Goal: Task Accomplishment & Management: Use online tool/utility

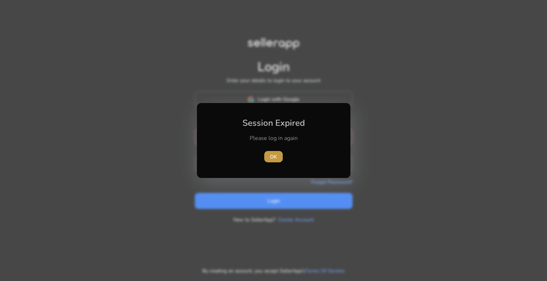
click at [274, 160] on span "OK" at bounding box center [273, 156] width 7 height 7
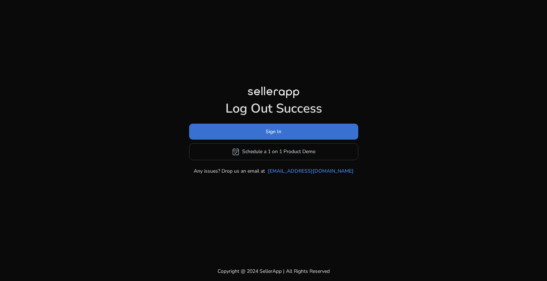
click at [272, 131] on span "Sign In" at bounding box center [273, 131] width 16 height 7
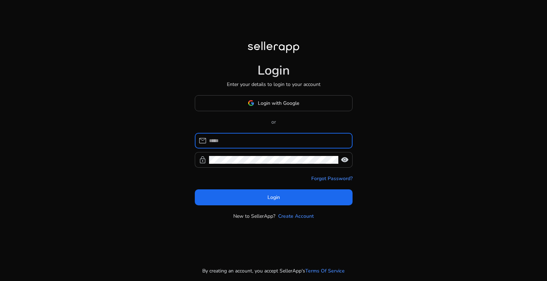
click at [277, 141] on input at bounding box center [278, 141] width 138 height 8
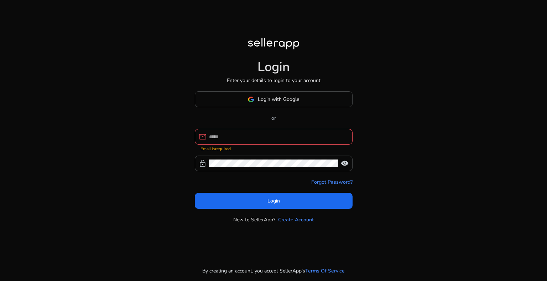
type input "**********"
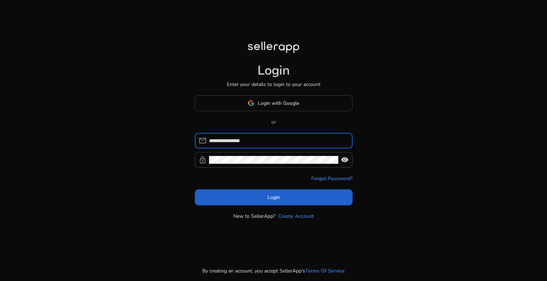
click at [272, 200] on span "Login" at bounding box center [273, 197] width 12 height 7
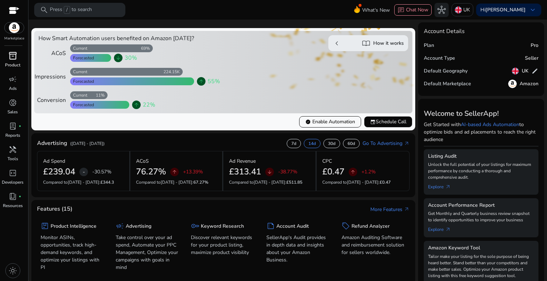
click at [18, 55] on div "inventory_2" at bounding box center [13, 55] width 20 height 11
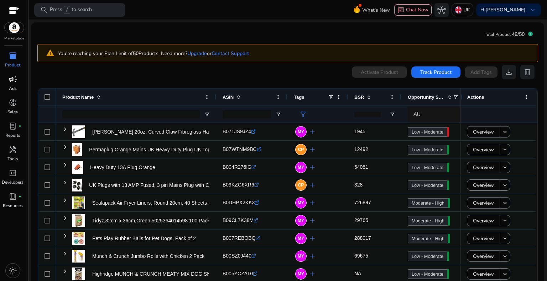
click at [13, 80] on span "campaign" at bounding box center [13, 79] width 9 height 9
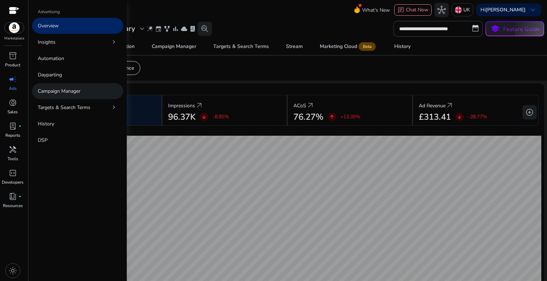
click at [74, 88] on p "Campaign Manager" at bounding box center [59, 91] width 43 height 7
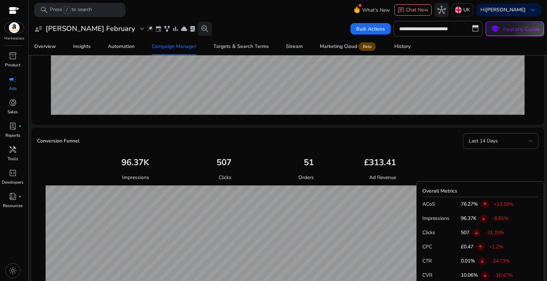
scroll to position [107, 0]
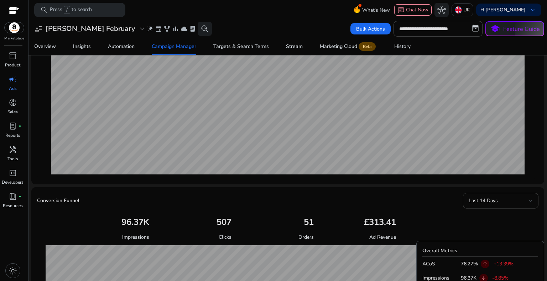
click at [495, 202] on div "Last 14 Days" at bounding box center [498, 201] width 60 height 8
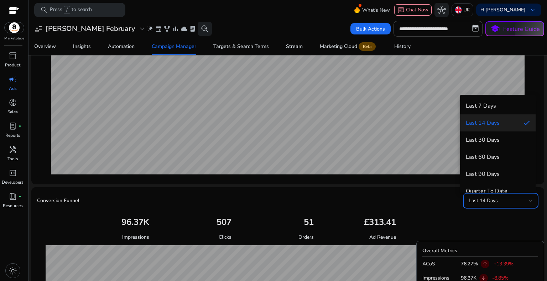
scroll to position [0, 0]
click at [485, 105] on span "Last 7 Days" at bounding box center [497, 106] width 64 height 8
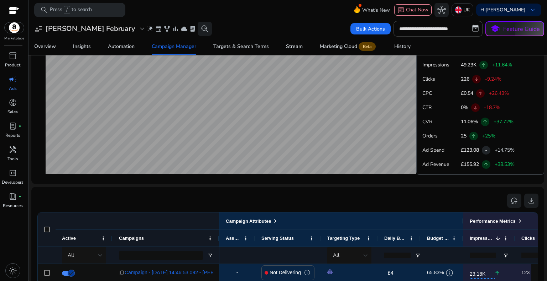
scroll to position [142, 0]
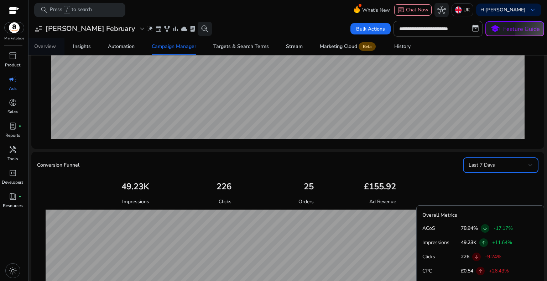
click at [48, 45] on div "Overview" at bounding box center [45, 46] width 22 height 5
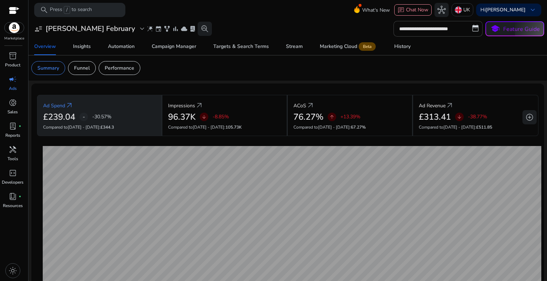
click at [84, 116] on span "-" at bounding box center [84, 117] width 2 height 9
click at [82, 115] on div "-" at bounding box center [83, 117] width 9 height 9
click at [95, 116] on p "-30.57%" at bounding box center [101, 116] width 19 height 7
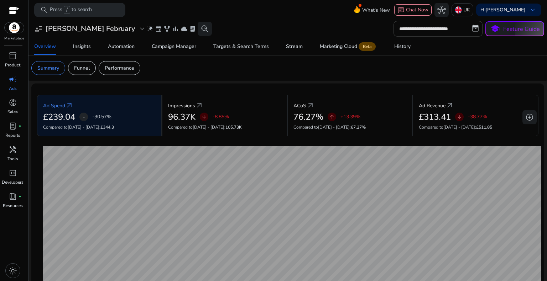
click at [475, 28] on input "**********" at bounding box center [437, 29] width 89 height 16
select select "*"
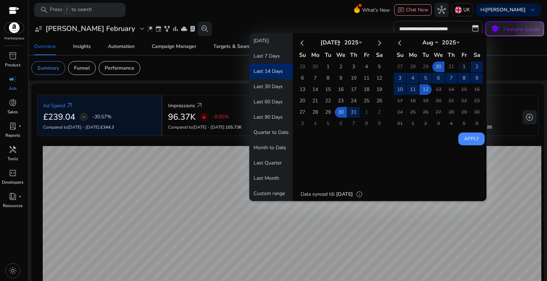
click at [458, 66] on td "1" at bounding box center [464, 67] width 12 height 11
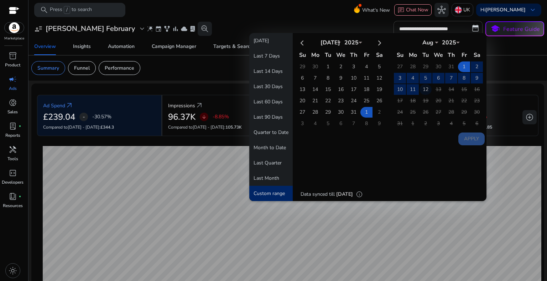
click at [421, 89] on td "12" at bounding box center [425, 89] width 12 height 11
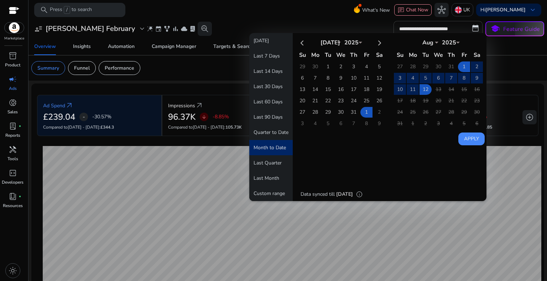
click at [465, 139] on button "Apply" at bounding box center [471, 139] width 26 height 13
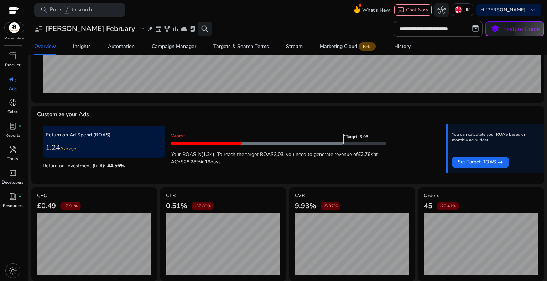
scroll to position [216, 0]
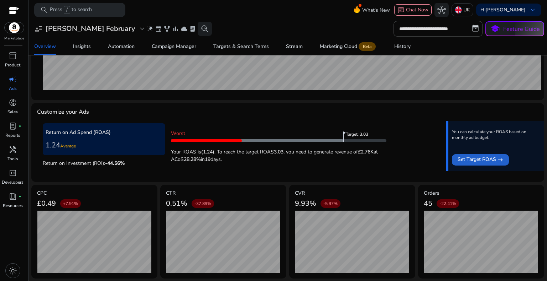
click at [462, 160] on span "Set Target ROAS" at bounding box center [476, 160] width 38 height 9
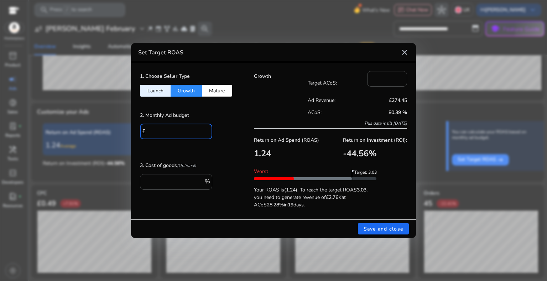
drag, startPoint x: 166, startPoint y: 127, endPoint x: 88, endPoint y: 128, distance: 77.6
click at [88, 128] on div "Set Target ROAS close 1. Choose Seller Type Launch Growth Mature 2. Monthly Ad …" at bounding box center [273, 140] width 547 height 281
type input "***"
drag, startPoint x: 392, startPoint y: 77, endPoint x: 361, endPoint y: 77, distance: 31.0
click at [362, 77] on div "Target ACoS: **" at bounding box center [357, 82] width 100 height 23
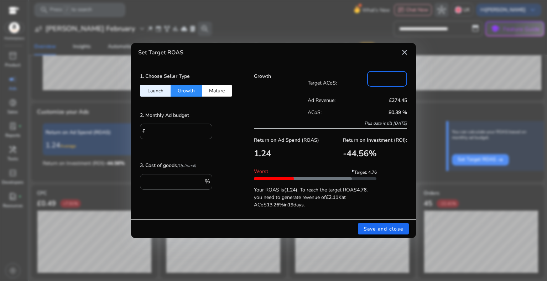
drag, startPoint x: 384, startPoint y: 77, endPoint x: 362, endPoint y: 77, distance: 22.4
click at [362, 77] on div "Target ACoS: **" at bounding box center [357, 82] width 100 height 23
type input "**"
drag, startPoint x: 174, startPoint y: 126, endPoint x: 115, endPoint y: 126, distance: 58.4
click at [115, 126] on div "Set Target ROAS close 1. Choose Seller Type Launch Growth Mature 2. Monthly Ad …" at bounding box center [273, 140] width 547 height 281
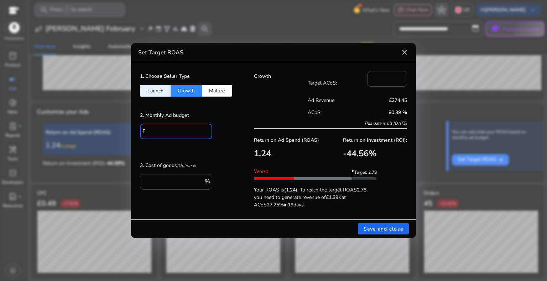
type input "***"
click at [154, 87] on button "Launch" at bounding box center [155, 91] width 31 height 12
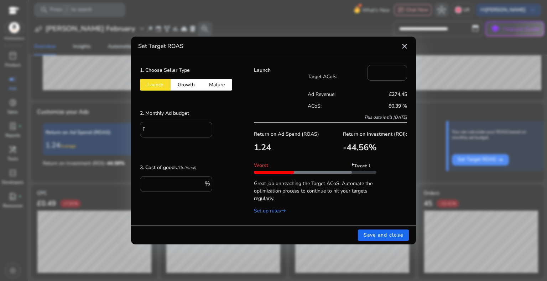
click at [174, 88] on button "Growth" at bounding box center [185, 85] width 31 height 12
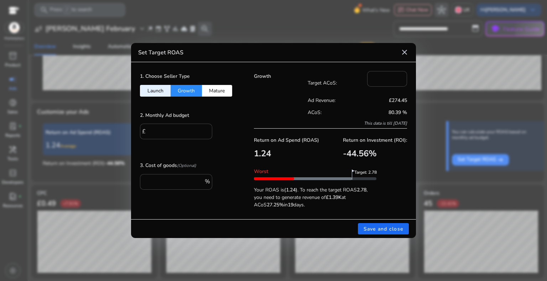
click at [232, 86] on button "Mature" at bounding box center [217, 91] width 30 height 12
click at [188, 91] on button "Growth" at bounding box center [185, 91] width 31 height 12
type input "**"
click at [404, 51] on mat-icon "close" at bounding box center [404, 52] width 9 height 9
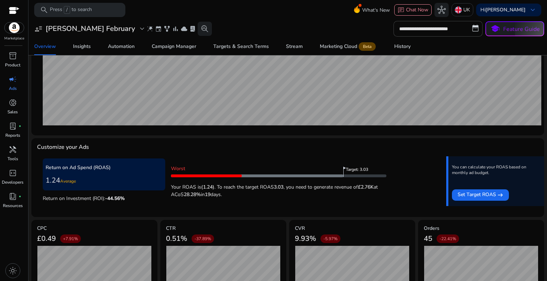
scroll to position [2, 0]
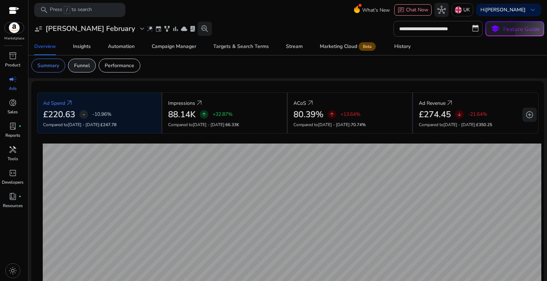
click at [87, 69] on div "Funnel" at bounding box center [82, 66] width 28 height 14
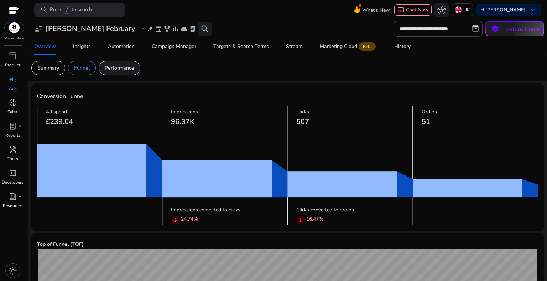
click at [125, 67] on p "Performance" at bounding box center [120, 67] width 30 height 7
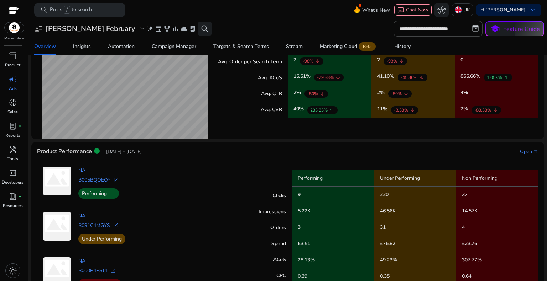
scroll to position [201, 0]
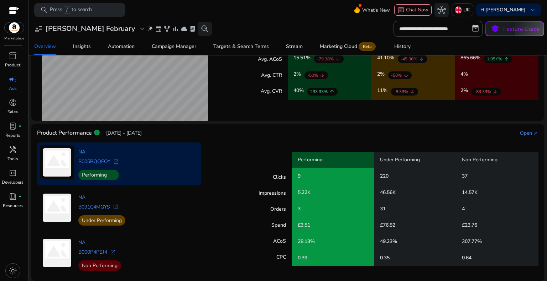
click at [115, 160] on span "open_in_new" at bounding box center [116, 162] width 6 height 6
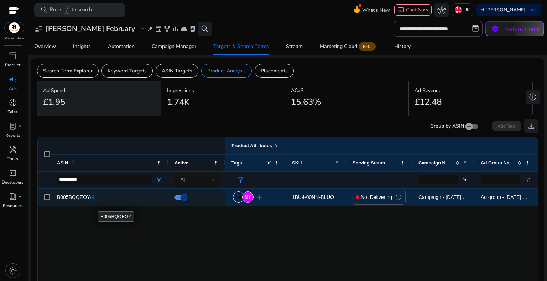
click at [93, 197] on icon at bounding box center [94, 196] width 2 height 2
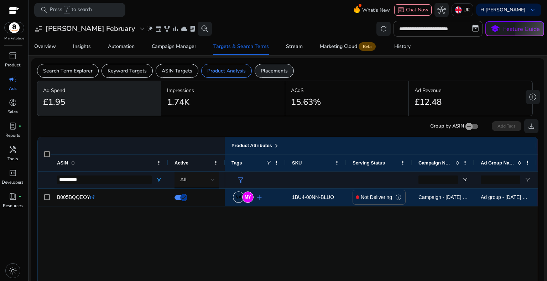
click at [274, 76] on div "Placements" at bounding box center [273, 71] width 39 height 14
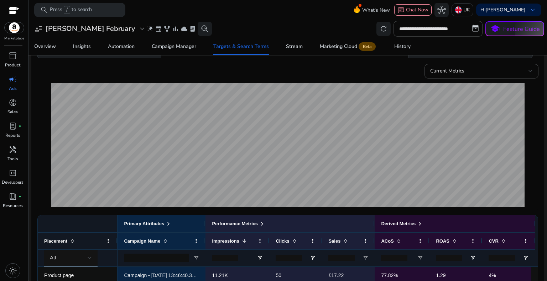
scroll to position [142, 0]
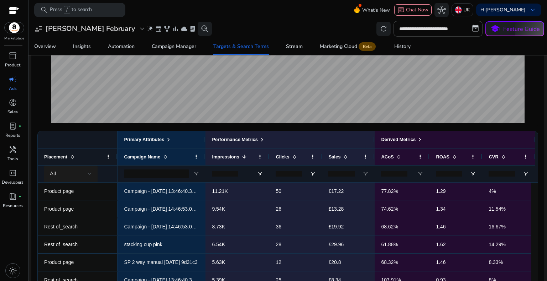
click at [85, 180] on div "All" at bounding box center [71, 173] width 42 height 17
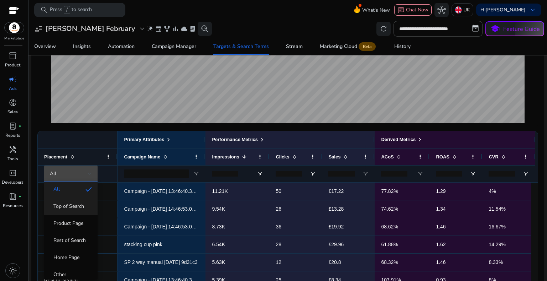
scroll to position [10, 0]
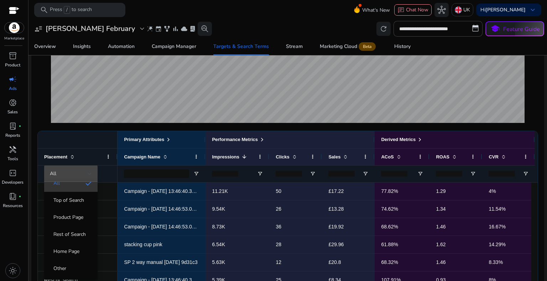
click at [75, 187] on mat-option "All" at bounding box center [70, 183] width 53 height 17
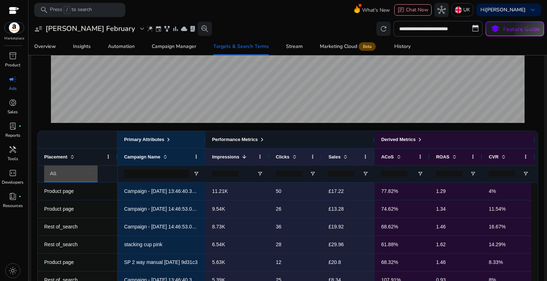
click at [262, 138] on span at bounding box center [262, 140] width 6 height 6
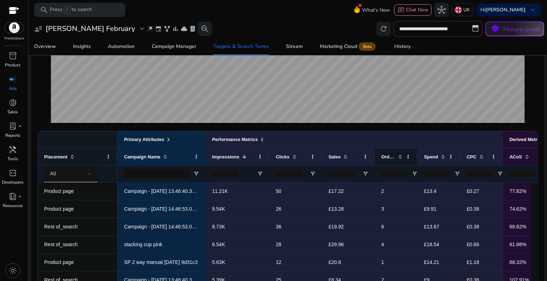
click at [396, 157] on span at bounding box center [399, 157] width 8 height 6
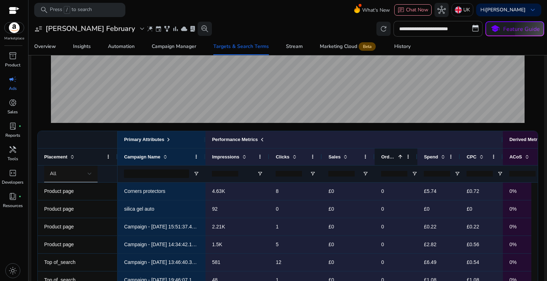
click at [396, 157] on span at bounding box center [399, 157] width 8 height 6
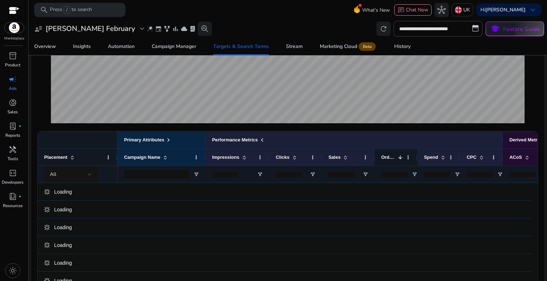
scroll to position [142, 0]
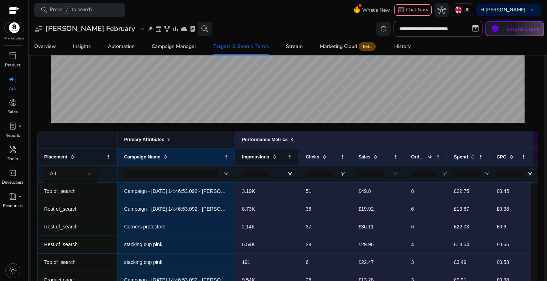
drag, startPoint x: 206, startPoint y: 139, endPoint x: 236, endPoint y: 149, distance: 31.5
click at [236, 149] on div "Primary Attributes Performance Metrics Derived Metrics Campaign Name Impression…" at bounding box center [408, 156] width 582 height 51
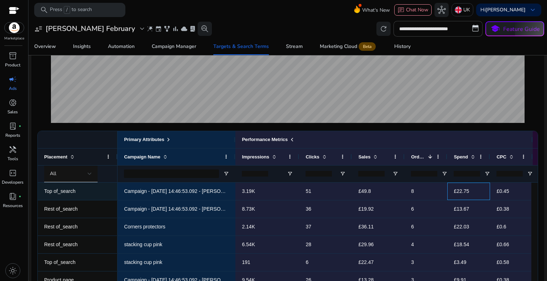
click at [458, 192] on span "£22.75" at bounding box center [460, 192] width 15 height 6
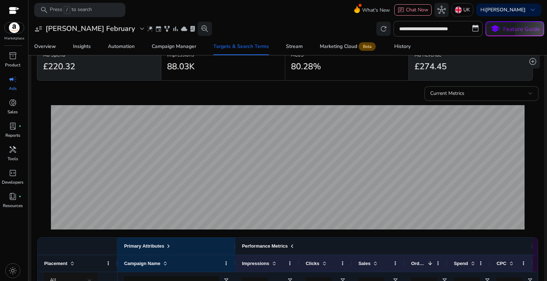
scroll to position [0, 0]
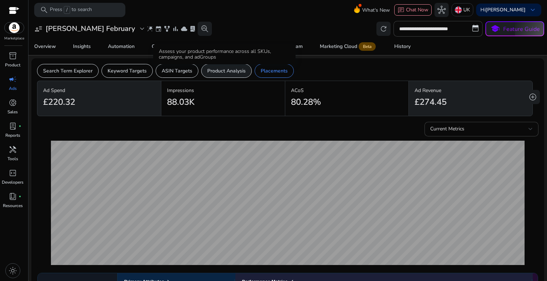
click at [235, 71] on p "Product Analysis" at bounding box center [226, 70] width 38 height 7
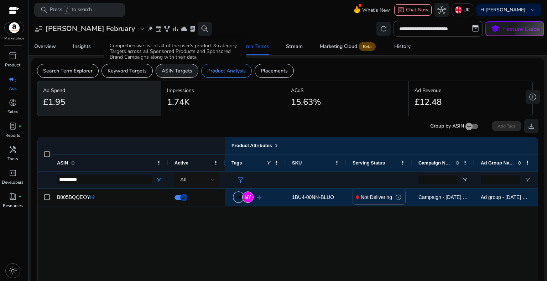
click at [188, 74] on p "ASIN Targets" at bounding box center [177, 70] width 31 height 7
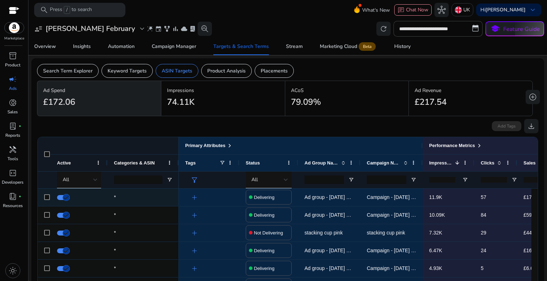
click at [486, 199] on span "57" at bounding box center [495, 197] width 30 height 15
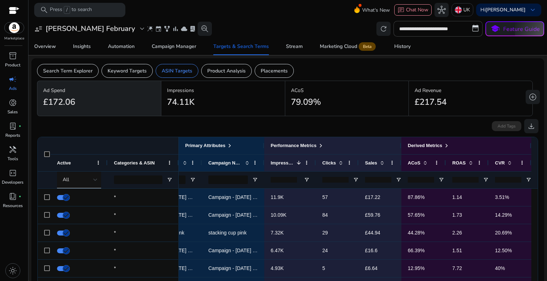
click at [376, 180] on input "number" at bounding box center [378, 180] width 26 height 6
click at [395, 179] on span "Open Filter Menu" at bounding box center [398, 180] width 6 height 6
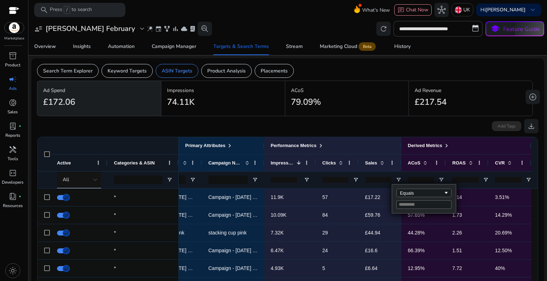
click at [406, 202] on input "Filter Value" at bounding box center [423, 205] width 55 height 9
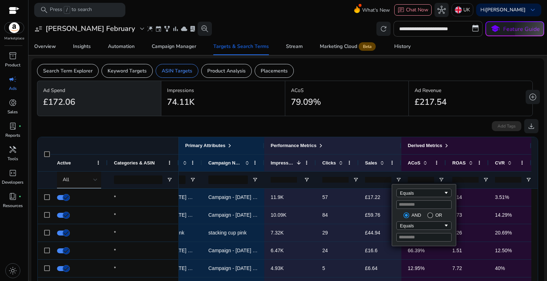
type input "*"
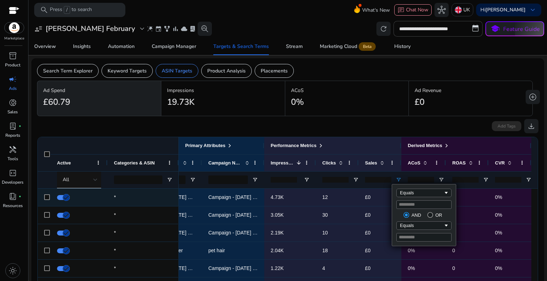
click at [369, 195] on p "£0" at bounding box center [380, 197] width 30 height 15
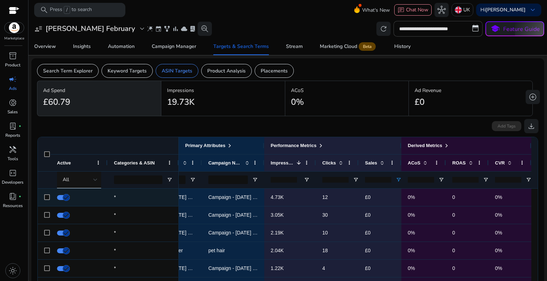
click at [306, 196] on p "4.73K" at bounding box center [289, 197] width 39 height 15
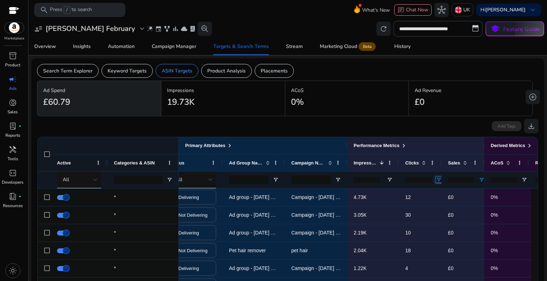
click at [437, 179] on span "Open Filter Menu" at bounding box center [439, 180] width 6 height 6
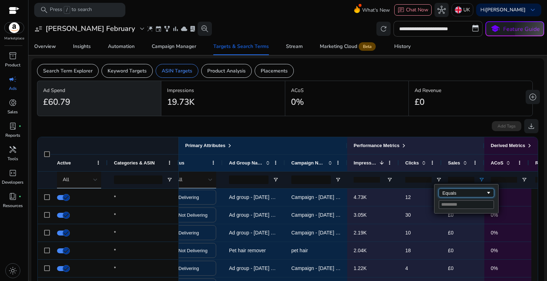
click at [457, 195] on div "Equals" at bounding box center [463, 193] width 43 height 5
click at [444, 204] on input "Filter Value" at bounding box center [465, 205] width 55 height 9
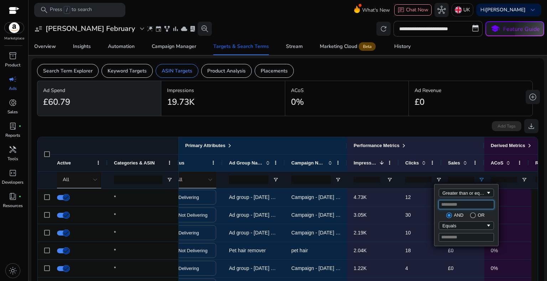
type input "*"
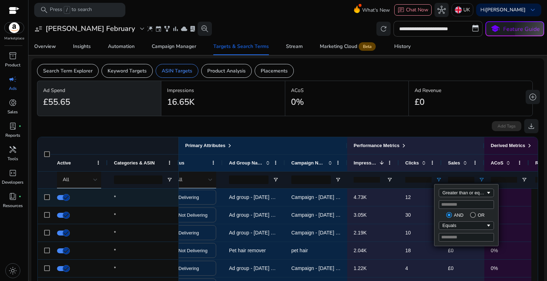
click at [390, 195] on p "4.73K" at bounding box center [372, 197] width 39 height 15
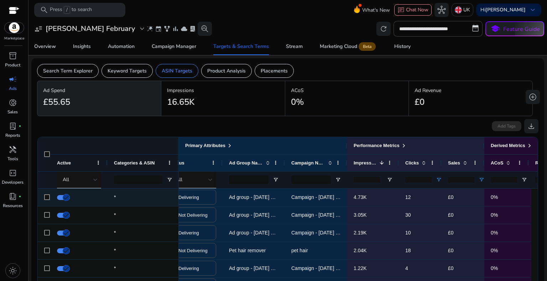
click at [409, 195] on span "12" at bounding box center [408, 198] width 6 height 6
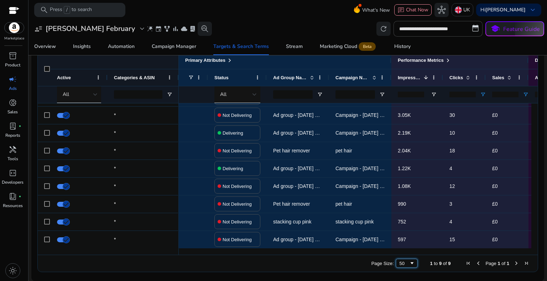
click at [409, 262] on span "Page Size" at bounding box center [412, 264] width 6 height 6
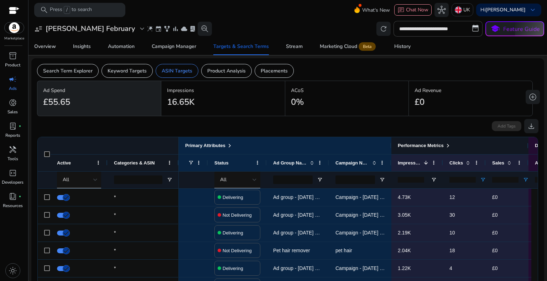
click at [448, 144] on span at bounding box center [448, 146] width 6 height 6
click at [446, 145] on span at bounding box center [448, 146] width 6 height 6
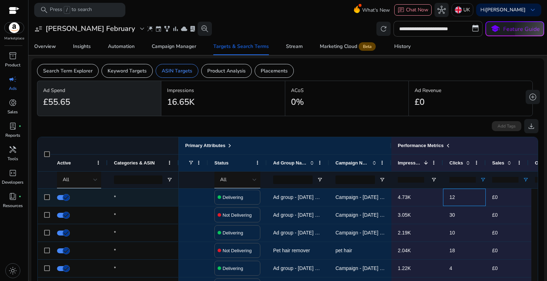
click at [467, 198] on span "12" at bounding box center [464, 197] width 30 height 15
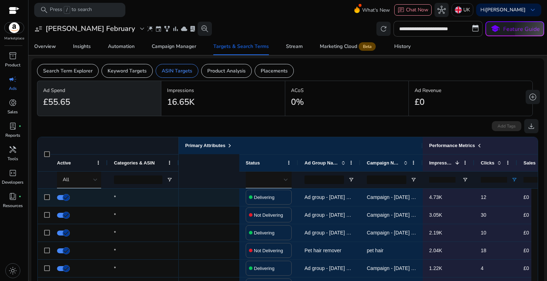
scroll to position [0, 181]
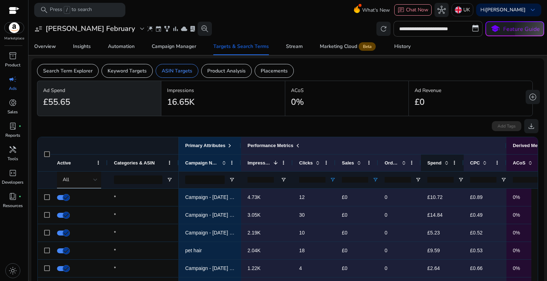
click at [443, 161] on span at bounding box center [446, 163] width 6 height 6
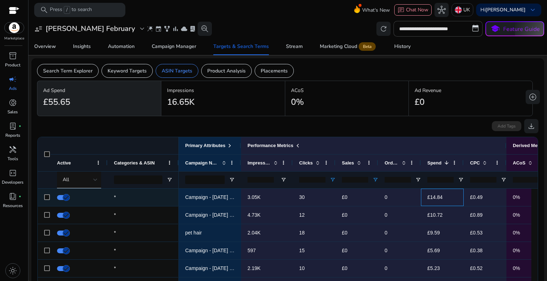
click at [437, 201] on span "£14.84" at bounding box center [442, 197] width 30 height 15
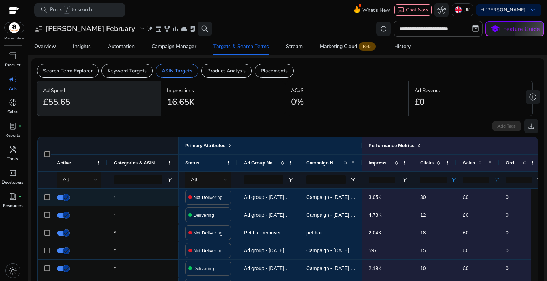
scroll to position [0, 0]
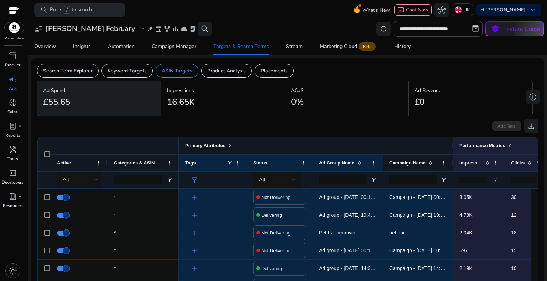
drag, startPoint x: 422, startPoint y: 147, endPoint x: 456, endPoint y: 168, distance: 40.2
click at [456, 168] on div "Primary Attributes Performance Metrics Campaign Name Impressions Clicks *" at bounding box center [516, 162] width 675 height 51
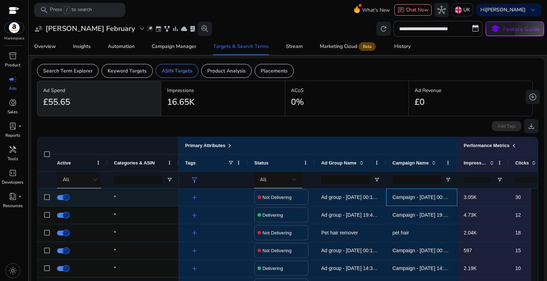
click at [443, 197] on span "Campaign - [DATE] 00:10:16.533 - Strips" at bounding box center [437, 198] width 90 height 6
click at [449, 197] on span "Campaign - [DATE] 00:10:16.533 - Strips" at bounding box center [437, 198] width 90 height 6
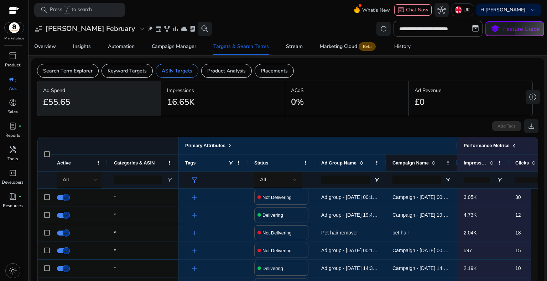
click at [456, 159] on div at bounding box center [456, 163] width 3 height 17
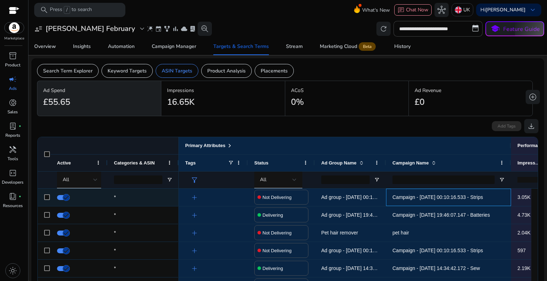
click at [459, 200] on span "Campaign - [DATE] 00:10:16.533 - Strips" at bounding box center [448, 197] width 112 height 15
click at [354, 197] on span "Ad group - 30/07/2025 00:10:09.931 - strips" at bounding box center [364, 198] width 87 height 6
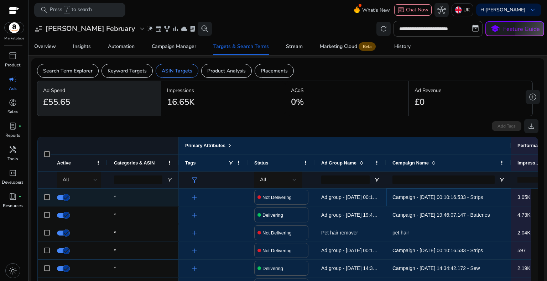
click at [431, 198] on span "Campaign - [DATE] 00:10:16.533 - Strips" at bounding box center [437, 198] width 90 height 6
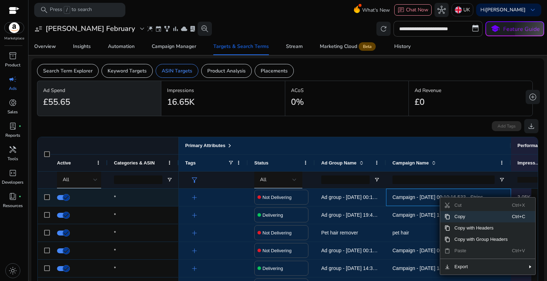
click at [417, 195] on span "Campaign - [DATE] 00:10:16.533 - Strips" at bounding box center [437, 198] width 90 height 6
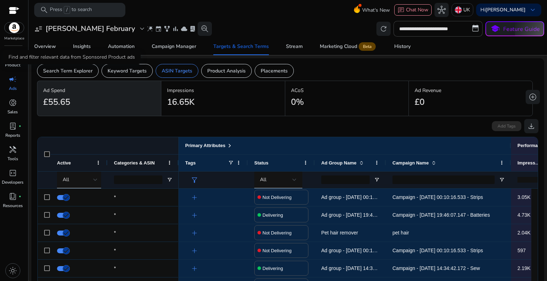
click at [79, 64] on div "Find and filter relevant data from Sponsored Product ads" at bounding box center [72, 57] width 138 height 14
click at [86, 73] on p "Search Term Explorer" at bounding box center [67, 70] width 49 height 7
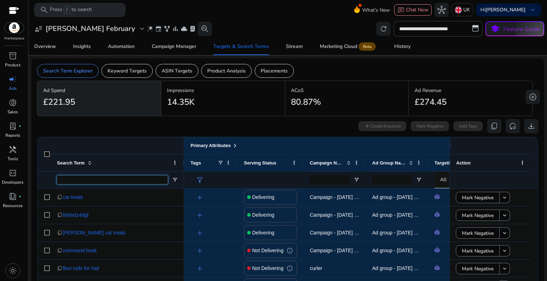
click at [157, 179] on input "Search Term Filter Input" at bounding box center [112, 180] width 111 height 9
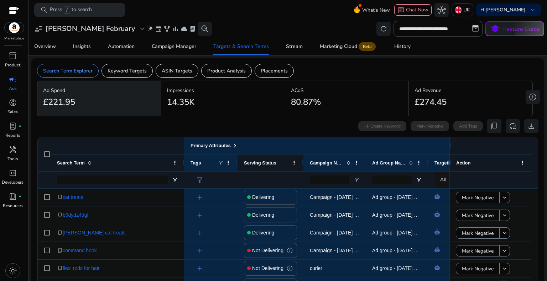
click at [271, 163] on span "Serving Status" at bounding box center [260, 162] width 32 height 5
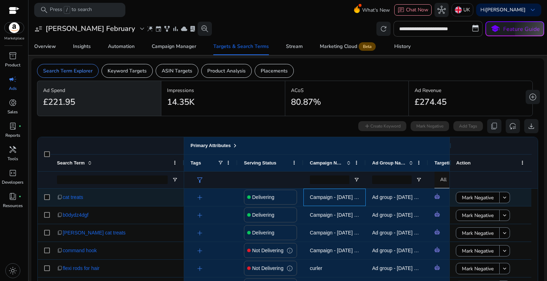
click at [336, 198] on span "Campaign - [DATE] 14:46:53.092 - [PERSON_NAME]" at bounding box center [369, 198] width 119 height 6
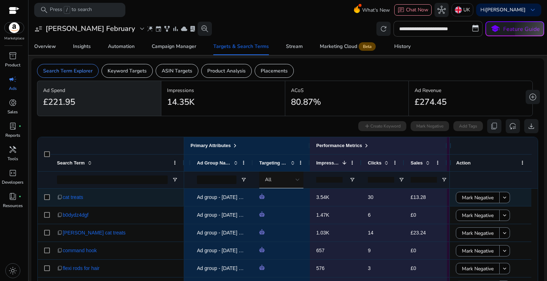
scroll to position [0, 220]
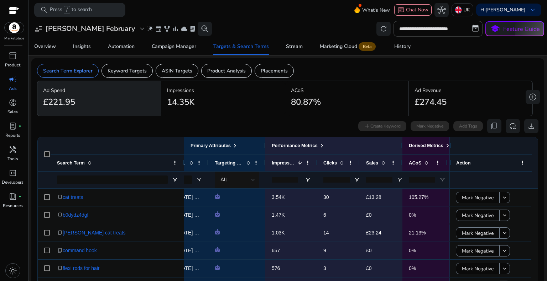
click at [376, 183] on div at bounding box center [379, 180] width 26 height 17
click at [376, 181] on input "number" at bounding box center [379, 180] width 26 height 6
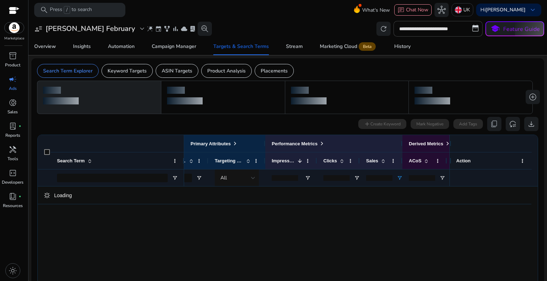
type input "*"
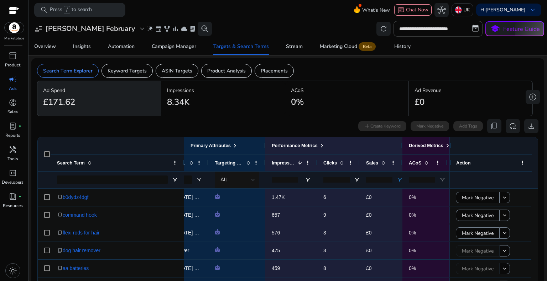
click at [373, 188] on div "Primary Attributes Performance Metrics Derived Metrics Campaign Name Ad Group N…" at bounding box center [248, 162] width 568 height 51
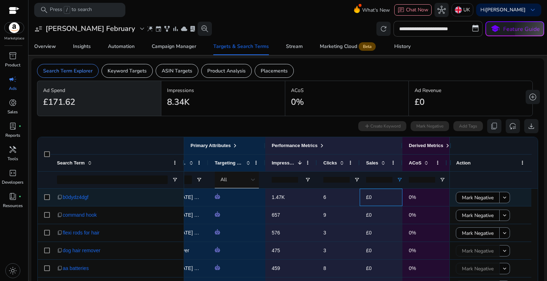
click at [375, 199] on p "£0" at bounding box center [381, 197] width 30 height 15
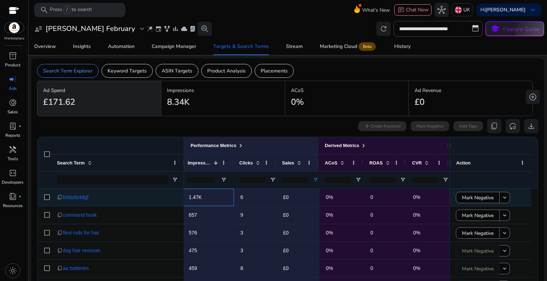
scroll to position [0, 300]
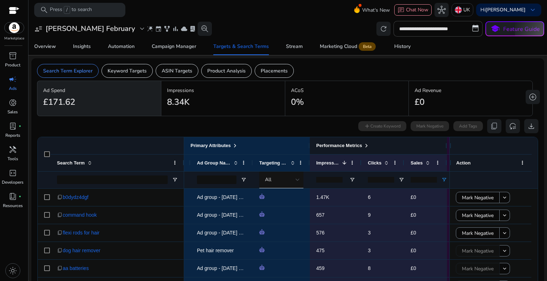
click at [364, 146] on span at bounding box center [366, 146] width 6 height 6
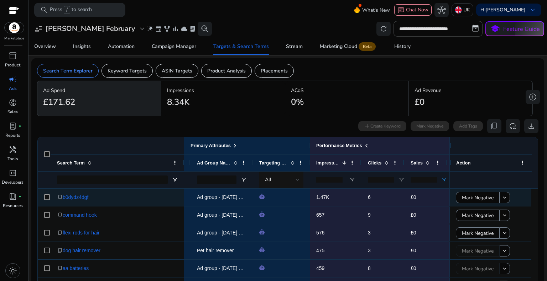
click at [387, 194] on span "6" at bounding box center [383, 197] width 30 height 15
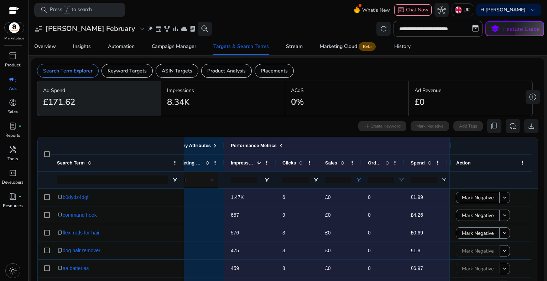
click at [433, 177] on input "*" at bounding box center [423, 180] width 26 height 6
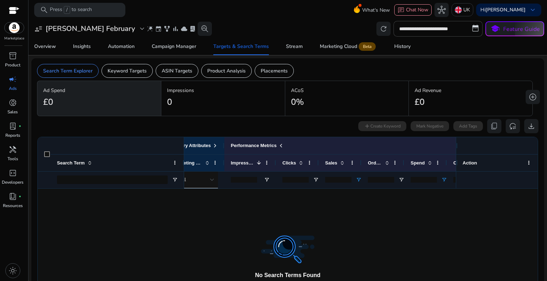
type input "*"
click at [433, 180] on input "*" at bounding box center [423, 180] width 26 height 6
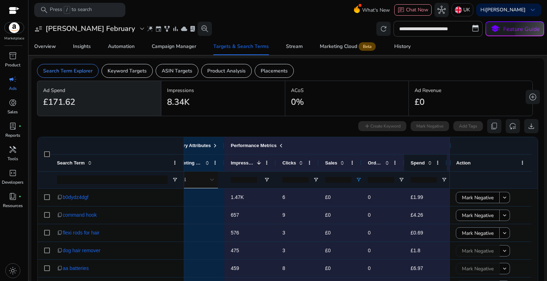
click at [425, 170] on div "Spend" at bounding box center [425, 163] width 30 height 17
click at [424, 158] on div "Spend" at bounding box center [421, 163] width 22 height 13
click at [424, 158] on div "Spend 1" at bounding box center [421, 163] width 22 height 13
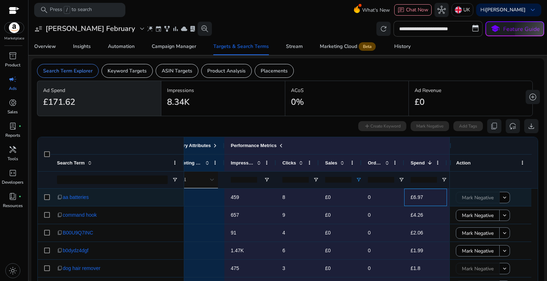
click at [426, 199] on span "£6.97" at bounding box center [425, 197] width 30 height 15
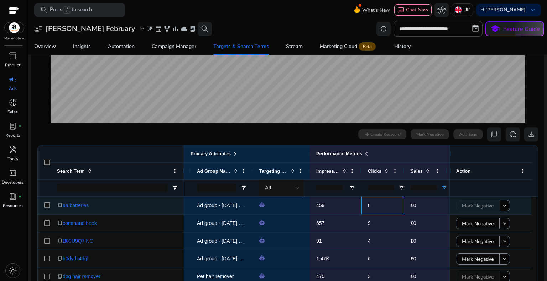
click at [380, 209] on span "8" at bounding box center [383, 206] width 30 height 15
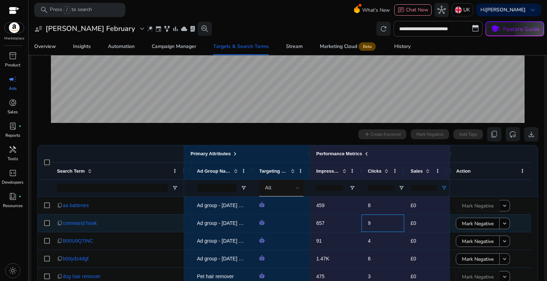
click at [370, 225] on span "9" at bounding box center [383, 223] width 30 height 15
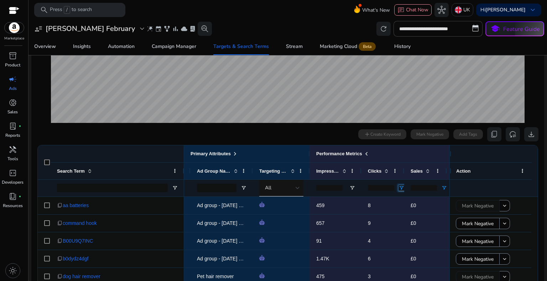
click at [398, 186] on span "Open Filter Menu" at bounding box center [401, 188] width 6 height 6
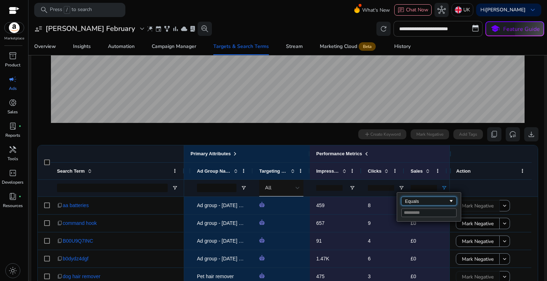
click at [421, 201] on div "Equals" at bounding box center [426, 201] width 43 height 5
click at [419, 213] on input "Filter Value" at bounding box center [428, 213] width 55 height 9
type input "*"
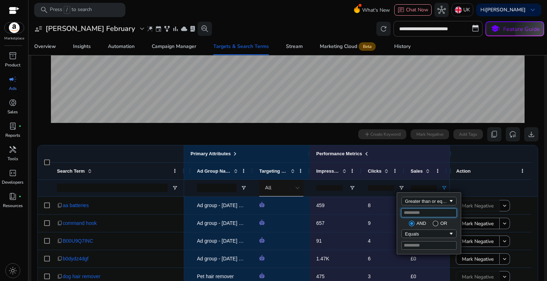
type input "*"
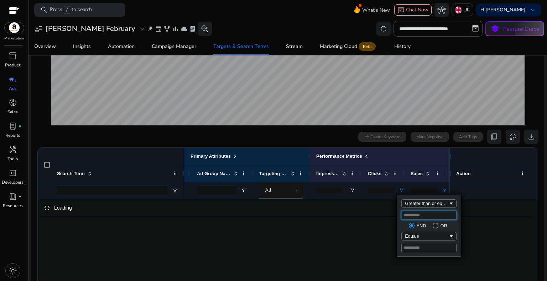
scroll to position [142, 0]
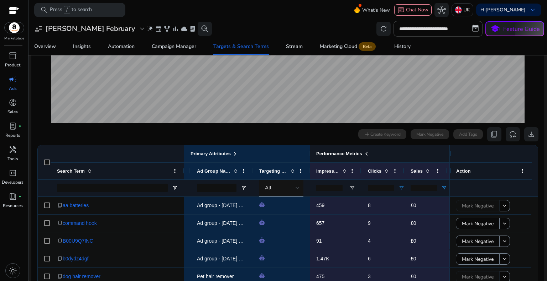
click at [395, 152] on div "Performance Metrics" at bounding box center [442, 153] width 252 height 9
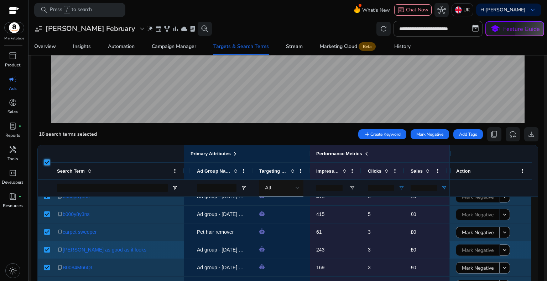
scroll to position [93, 0]
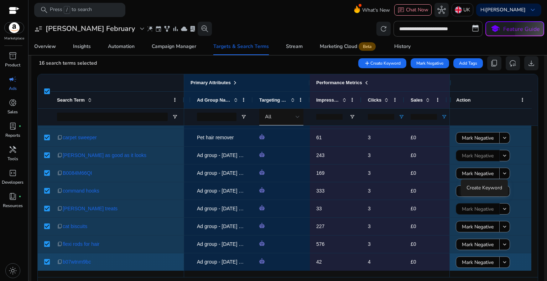
click at [381, 263] on span "4" at bounding box center [383, 262] width 30 height 15
click at [160, 268] on div "content_copy b07wtnm9bc" at bounding box center [117, 262] width 121 height 15
click at [161, 262] on div "content_copy b07wtnm9bc" at bounding box center [117, 262] width 121 height 15
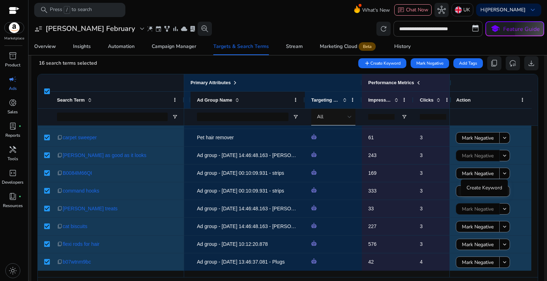
drag, startPoint x: 252, startPoint y: 98, endPoint x: 304, endPoint y: 104, distance: 52.3
click at [304, 104] on div at bounding box center [304, 100] width 3 height 17
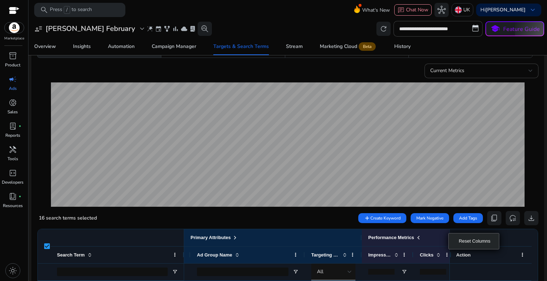
scroll to position [107, 0]
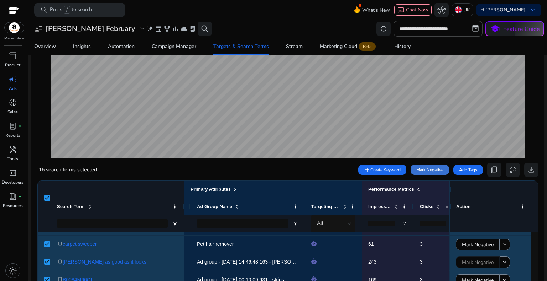
click at [430, 168] on span "Mark Negative" at bounding box center [429, 170] width 27 height 6
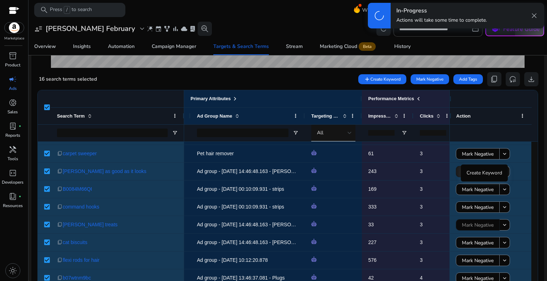
scroll to position [236, 0]
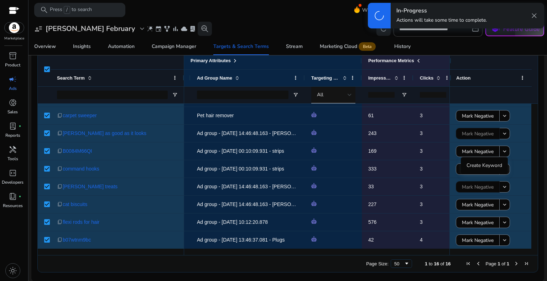
click at [404, 263] on span "Page Size" at bounding box center [407, 264] width 6 height 6
click at [406, 262] on span "Page Size" at bounding box center [407, 264] width 6 height 6
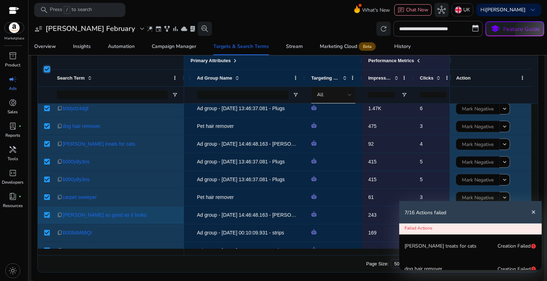
scroll to position [139, 0]
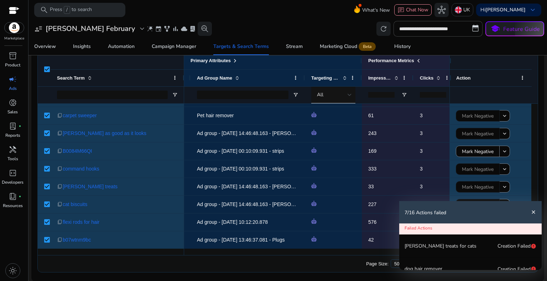
click at [535, 211] on mat-icon "close" at bounding box center [533, 213] width 6 height 6
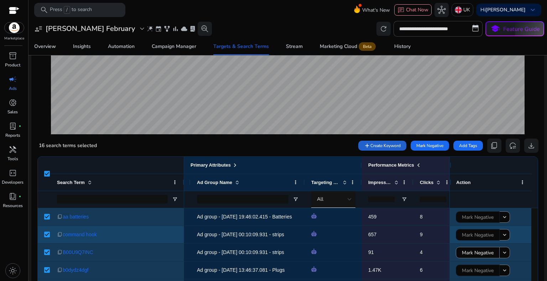
scroll to position [129, 0]
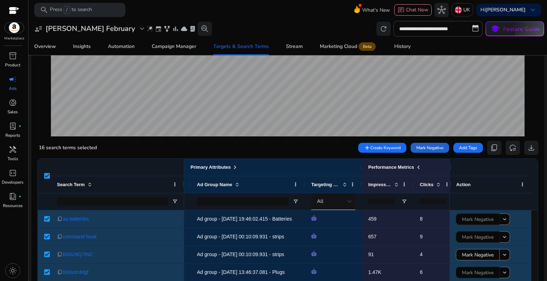
click at [416, 146] on span "Mark Negative" at bounding box center [429, 148] width 27 height 6
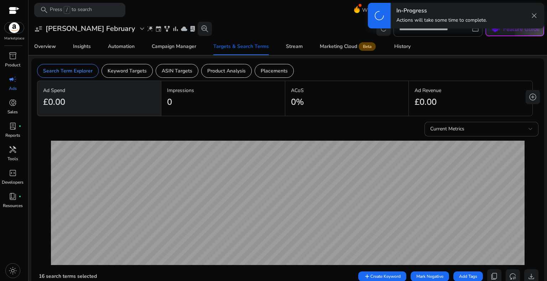
scroll to position [0, 0]
click at [533, 14] on span "close" at bounding box center [534, 15] width 9 height 9
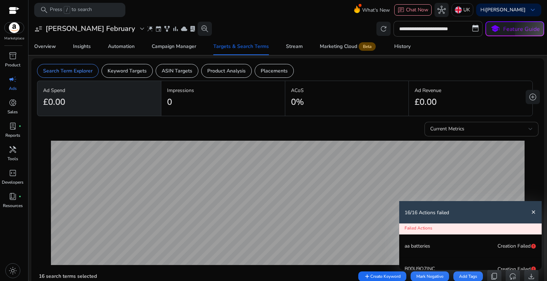
click at [532, 211] on mat-icon "close" at bounding box center [533, 213] width 6 height 6
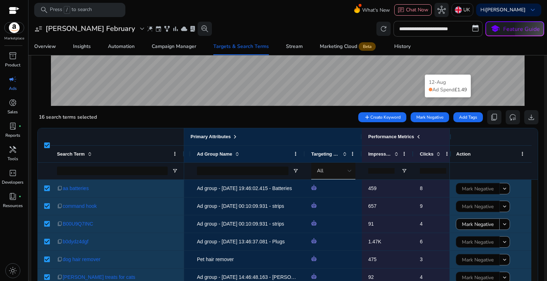
scroll to position [178, 0]
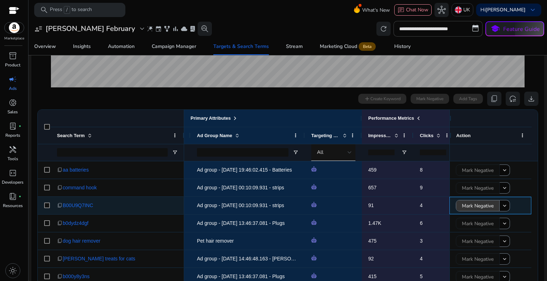
click at [481, 204] on span "Mark Negative" at bounding box center [478, 206] width 32 height 15
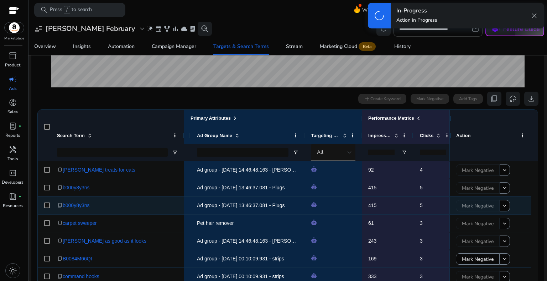
scroll to position [107, 0]
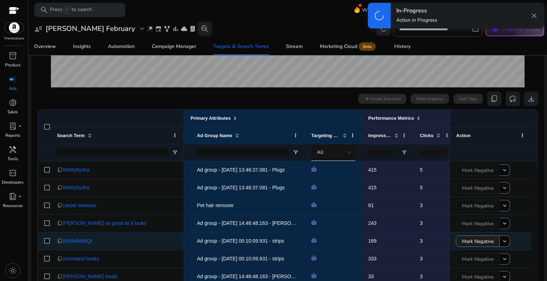
click at [476, 242] on span "Mark Negative" at bounding box center [478, 242] width 32 height 15
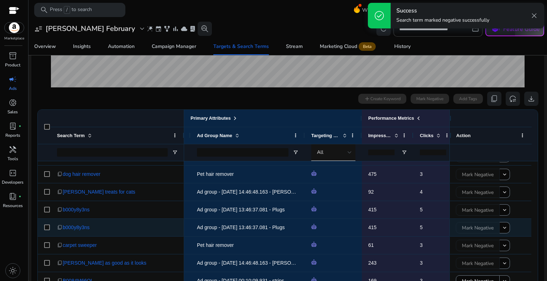
scroll to position [0, 0]
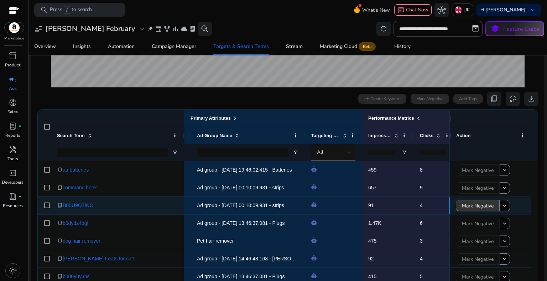
click at [475, 203] on span "Mark Negative" at bounding box center [478, 206] width 32 height 15
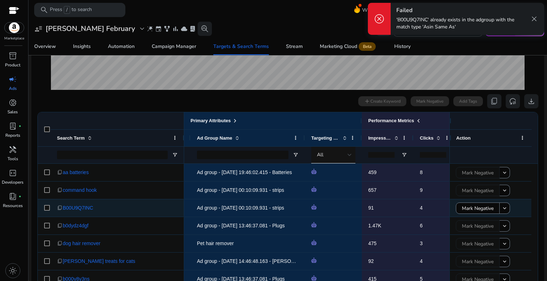
scroll to position [178, 0]
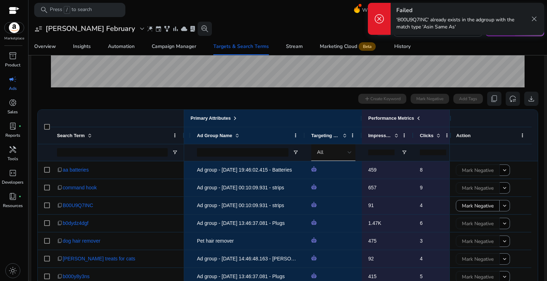
click at [532, 15] on span "close" at bounding box center [534, 19] width 9 height 9
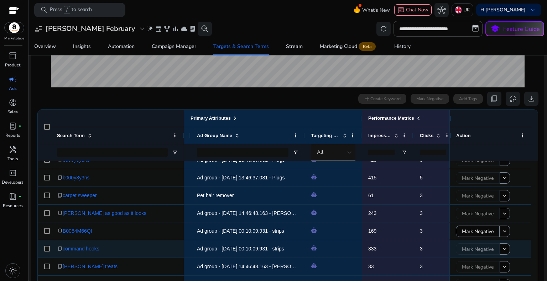
scroll to position [139, 0]
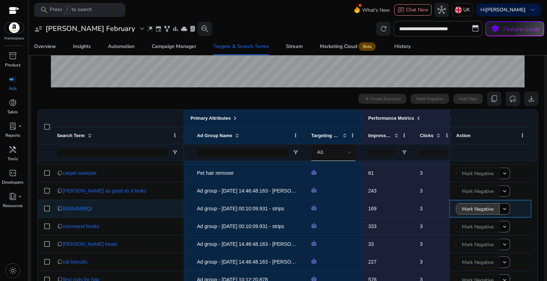
click at [479, 208] on span "Mark Negative" at bounding box center [478, 209] width 32 height 15
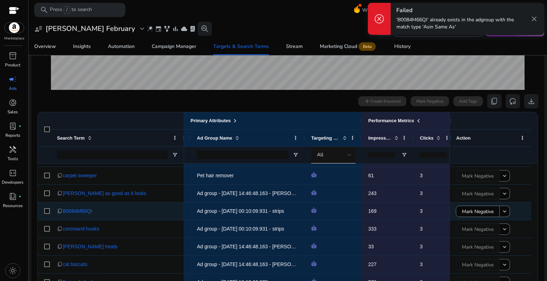
scroll to position [178, 0]
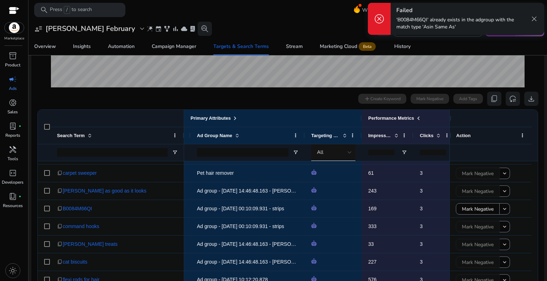
click at [531, 15] on span "close" at bounding box center [534, 19] width 9 height 9
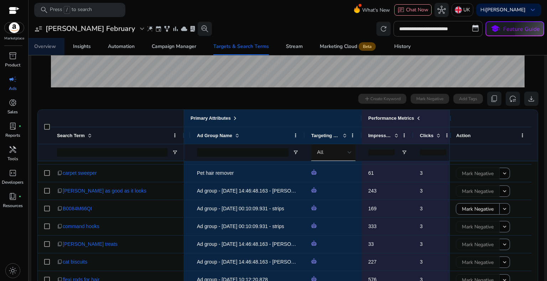
drag, startPoint x: 43, startPoint y: 44, endPoint x: 53, endPoint y: 48, distance: 11.0
click at [43, 44] on div "Overview" at bounding box center [45, 46] width 22 height 5
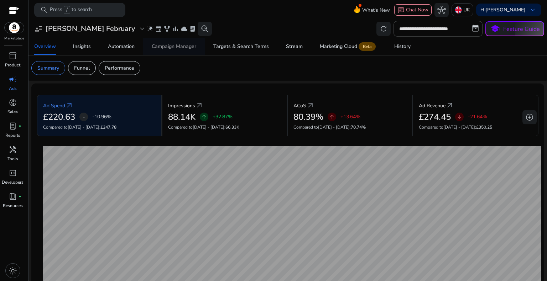
click at [194, 47] on div "Campaign Manager" at bounding box center [174, 46] width 44 height 5
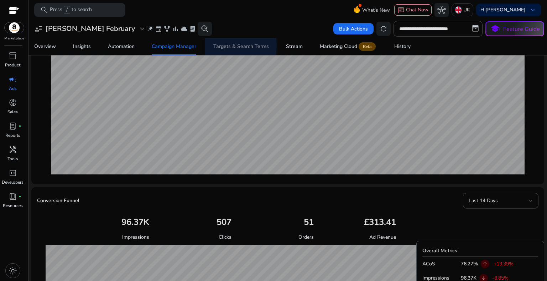
click at [230, 46] on div "Targets & Search Terms" at bounding box center [241, 46] width 56 height 5
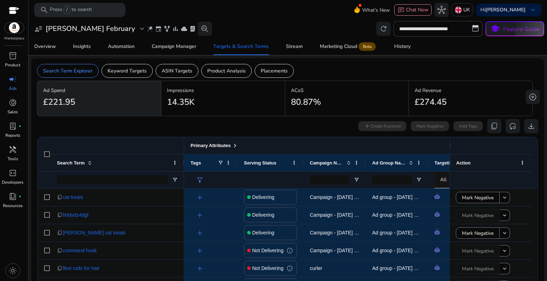
click at [235, 145] on span at bounding box center [235, 146] width 6 height 6
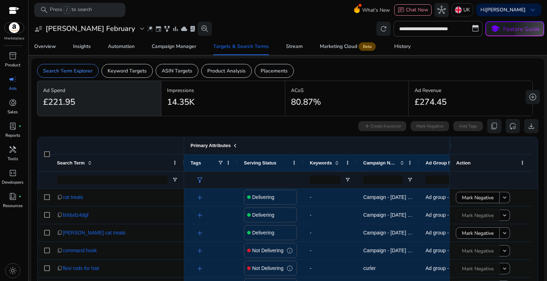
click at [235, 145] on span at bounding box center [235, 146] width 6 height 6
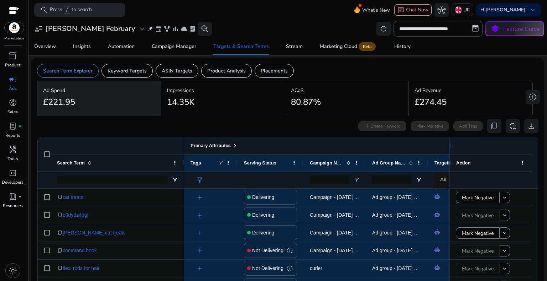
click at [235, 145] on span at bounding box center [235, 146] width 6 height 6
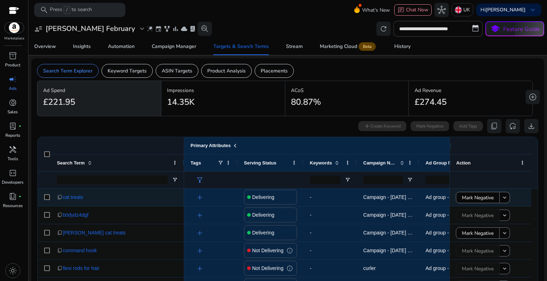
click at [333, 197] on span "-" at bounding box center [330, 197] width 41 height 15
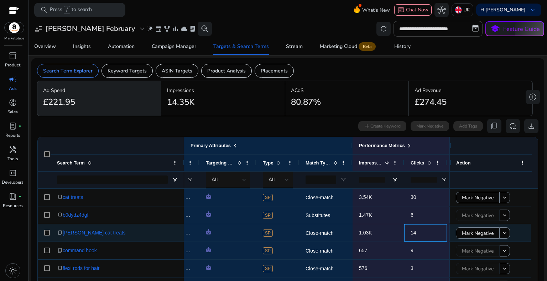
click at [422, 233] on span "14" at bounding box center [425, 233] width 30 height 15
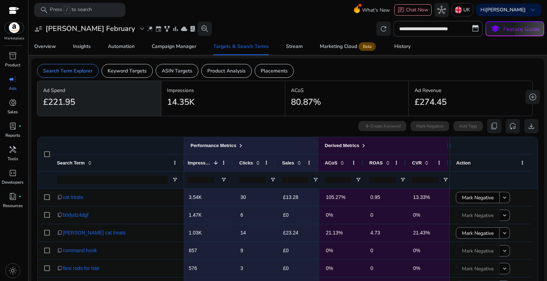
click at [383, 179] on input "number" at bounding box center [382, 180] width 26 height 6
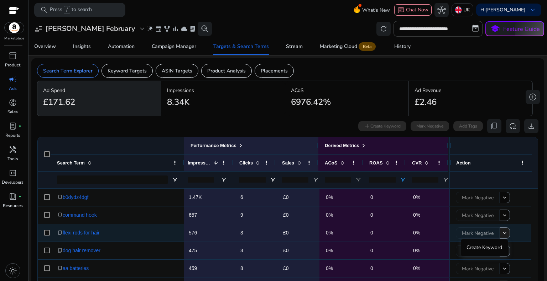
type input "*"
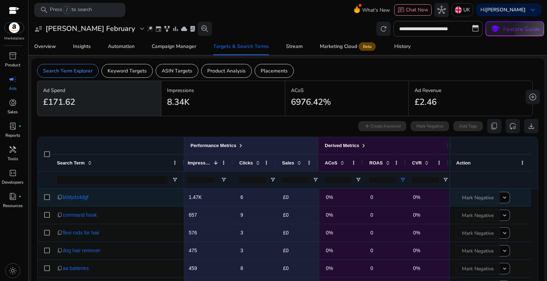
click at [375, 199] on span "0" at bounding box center [385, 197] width 30 height 15
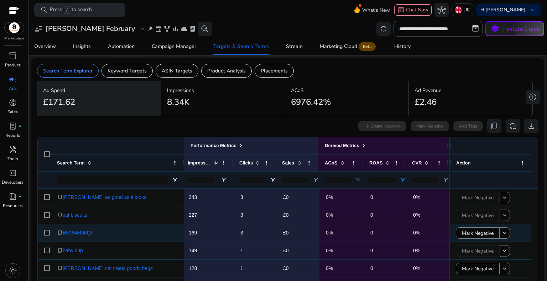
click at [380, 233] on span "0" at bounding box center [385, 233] width 30 height 15
click at [468, 234] on span "Mark Negative" at bounding box center [478, 233] width 32 height 15
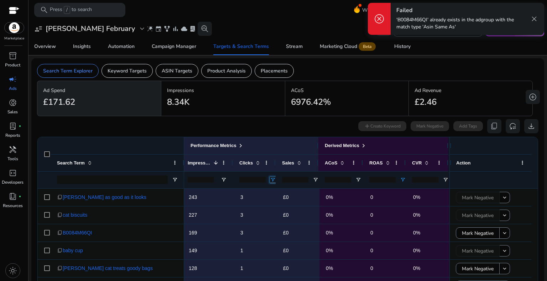
click at [271, 179] on span "Open Filter Menu" at bounding box center [273, 180] width 6 height 6
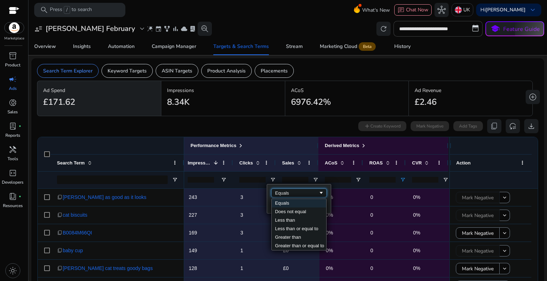
click at [285, 191] on div "Equals" at bounding box center [296, 193] width 43 height 5
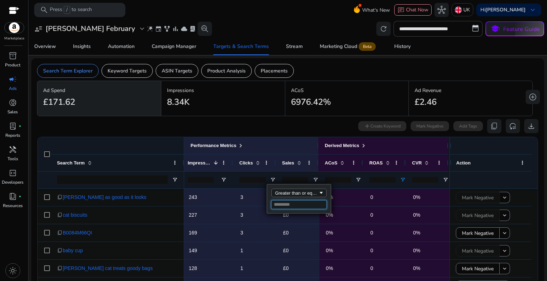
click at [293, 207] on input "Filter Value" at bounding box center [298, 205] width 55 height 9
type input "*"
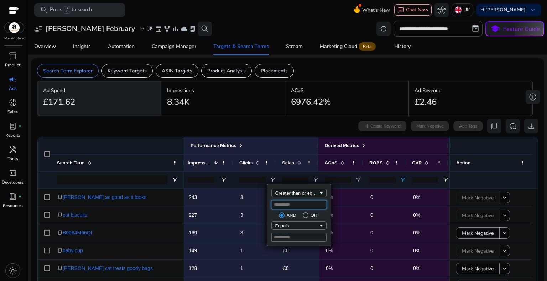
type input "*"
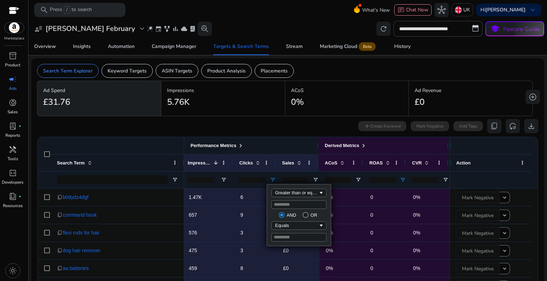
click at [282, 144] on div "Performance Metrics" at bounding box center [250, 145] width 124 height 9
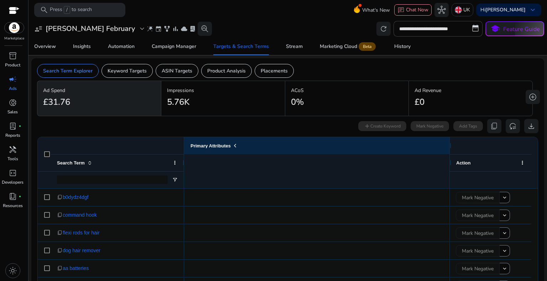
scroll to position [0, 454]
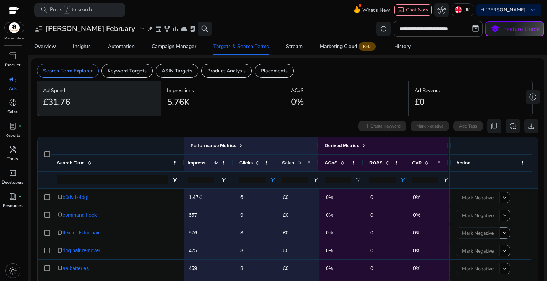
click at [295, 179] on input "number" at bounding box center [295, 180] width 26 height 6
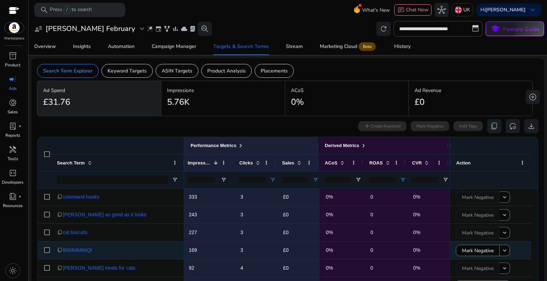
scroll to position [139, 0]
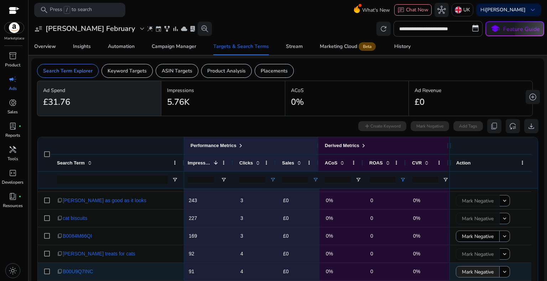
type input "*"
click at [477, 272] on span "Mark Negative" at bounding box center [478, 272] width 32 height 15
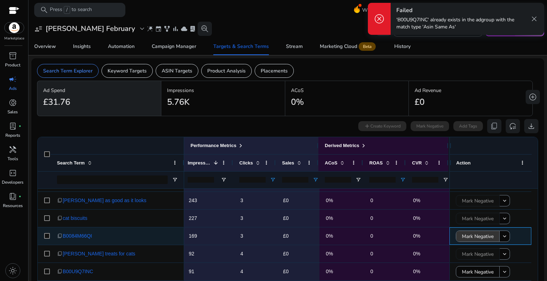
click at [474, 236] on span "Mark Negative" at bounding box center [478, 237] width 32 height 15
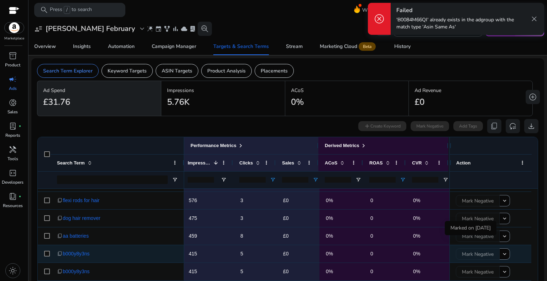
scroll to position [0, 0]
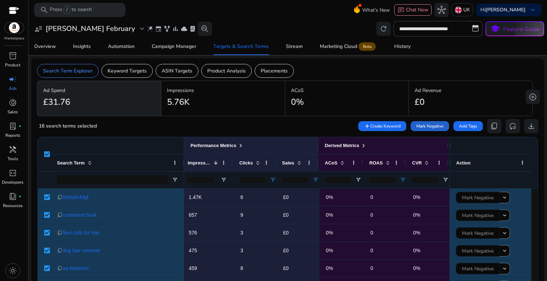
click at [416, 126] on span "Mark Negative" at bounding box center [429, 126] width 27 height 6
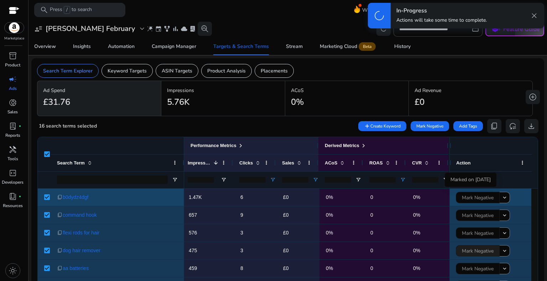
scroll to position [23, 0]
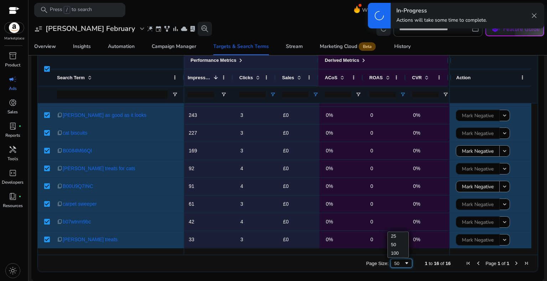
click at [404, 262] on span "Page Size" at bounding box center [407, 264] width 6 height 6
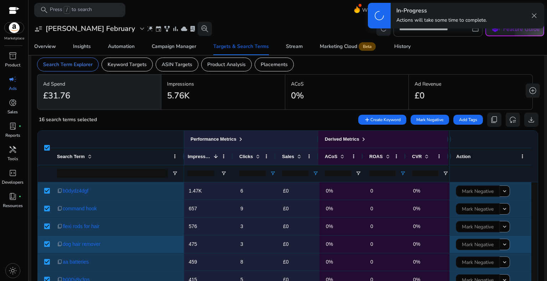
scroll to position [0, 0]
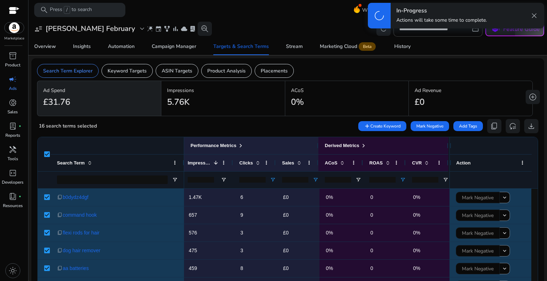
click at [533, 17] on span "close" at bounding box center [534, 15] width 9 height 9
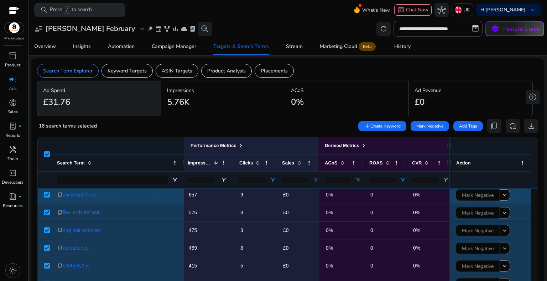
scroll to position [36, 0]
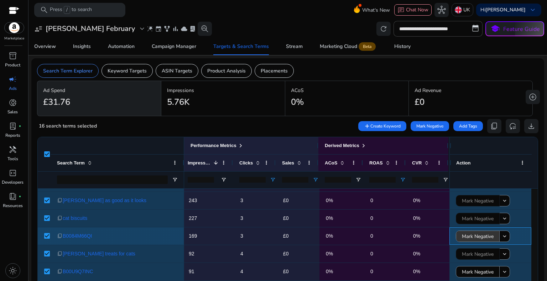
click at [474, 238] on span "Mark Negative" at bounding box center [478, 237] width 32 height 15
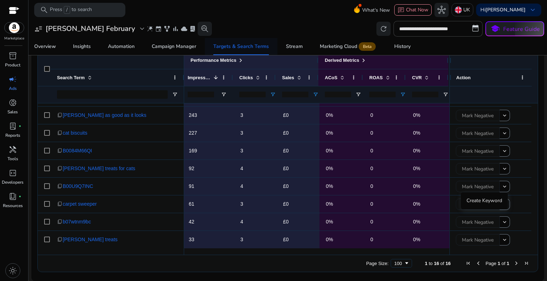
click at [244, 44] on div "Targets & Search Terms" at bounding box center [241, 46] width 56 height 5
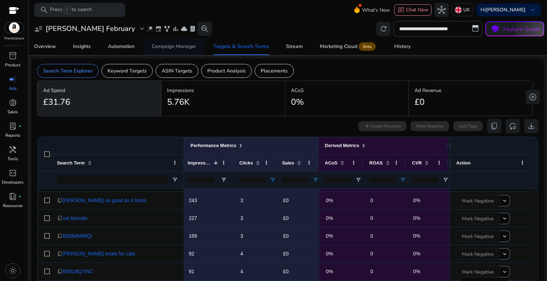
click at [189, 44] on div "Campaign Manager" at bounding box center [174, 46] width 44 height 5
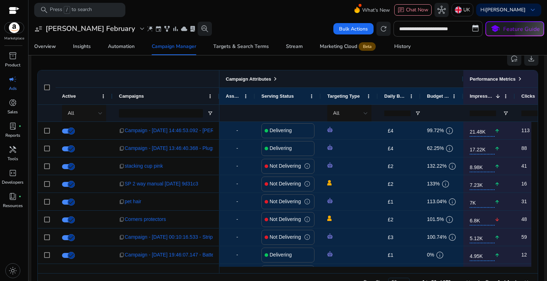
click at [274, 77] on span at bounding box center [275, 79] width 6 height 6
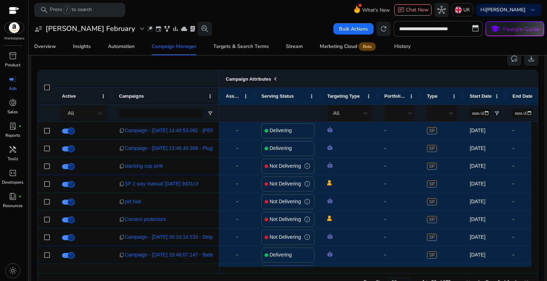
click at [274, 77] on span at bounding box center [275, 79] width 6 height 6
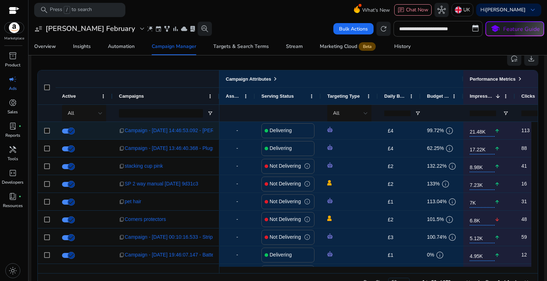
click at [399, 130] on div "£4 edit" at bounding box center [402, 131] width 37 height 11
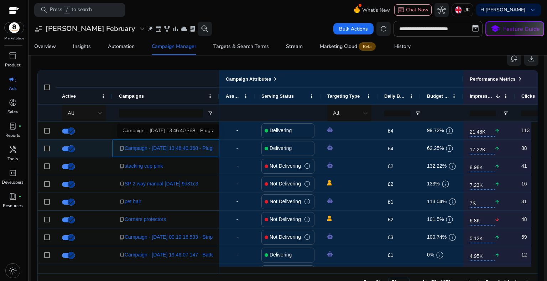
click at [171, 146] on span "Campaign - [DATE] 13:46:40.368 - Plugs" at bounding box center [170, 148] width 90 height 15
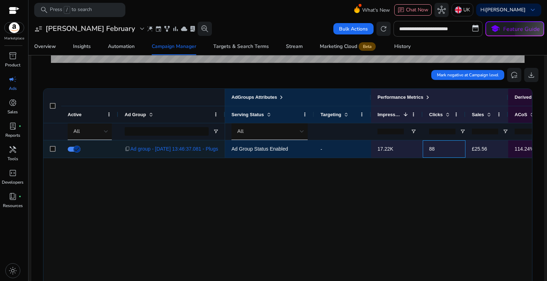
click at [436, 149] on span "88" at bounding box center [444, 149] width 30 height 15
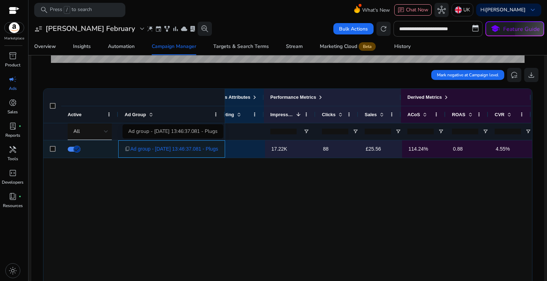
click at [193, 148] on span "Ad group - [DATE] 13:46:37.081 - Plugs" at bounding box center [174, 149] width 88 height 15
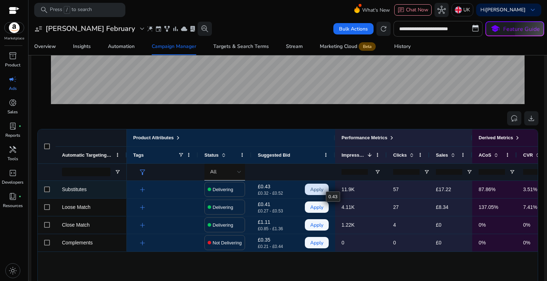
click at [317, 188] on span "Apply" at bounding box center [316, 190] width 13 height 15
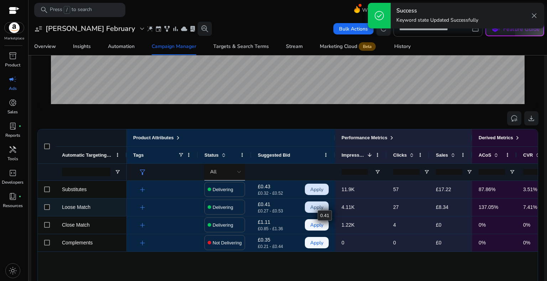
click at [317, 207] on span "Apply" at bounding box center [316, 207] width 13 height 15
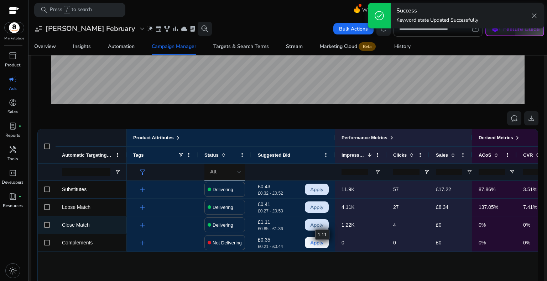
click at [315, 224] on span "Apply" at bounding box center [316, 225] width 13 height 15
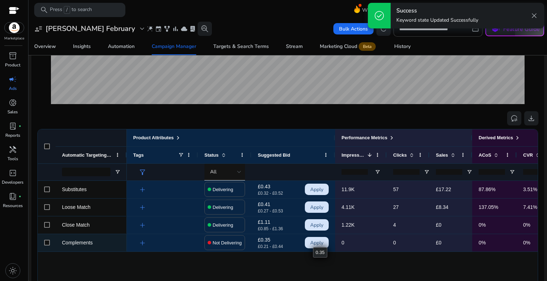
click at [313, 242] on span "Apply" at bounding box center [316, 243] width 13 height 15
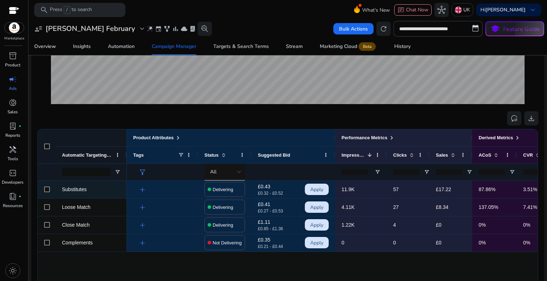
click at [412, 189] on span "57" at bounding box center [408, 190] width 30 height 15
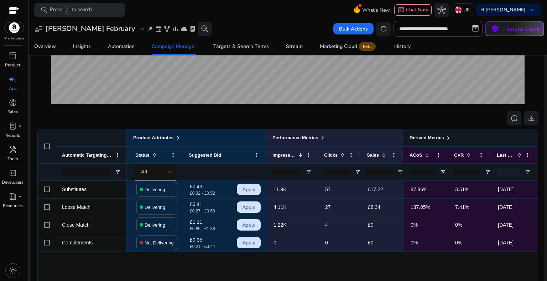
click at [445, 136] on span at bounding box center [448, 138] width 6 height 6
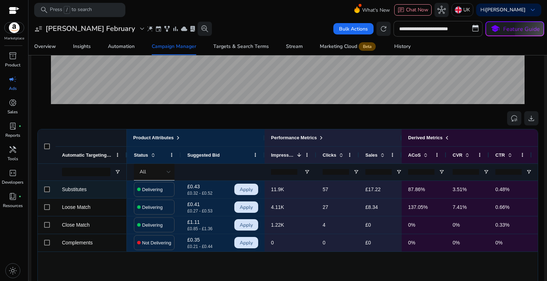
click at [475, 195] on span "3.51%" at bounding box center [467, 190] width 30 height 15
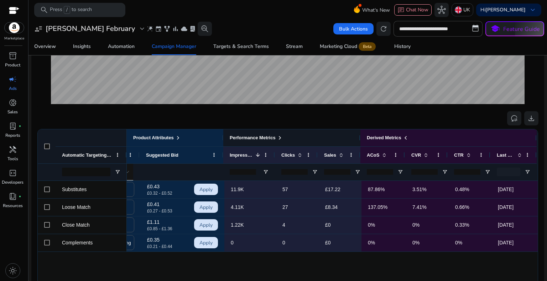
click at [277, 137] on span at bounding box center [280, 138] width 6 height 6
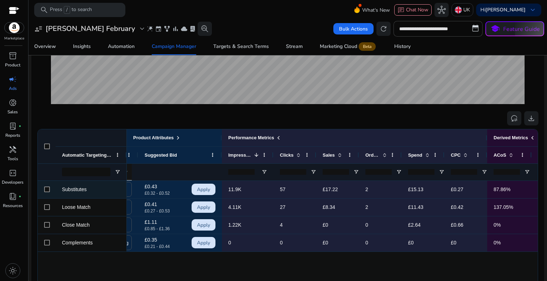
click at [369, 190] on span "2" at bounding box center [380, 190] width 30 height 15
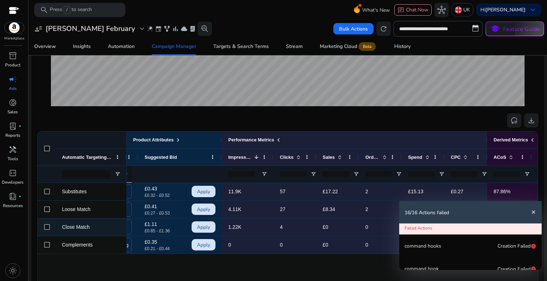
scroll to position [178, 0]
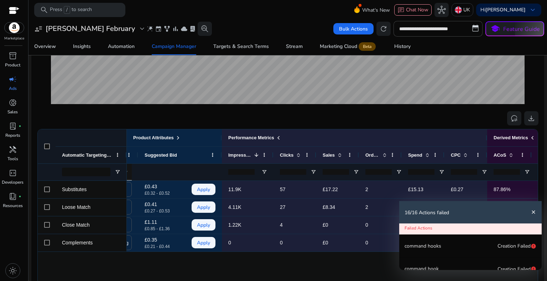
click at [535, 212] on mat-icon "close" at bounding box center [533, 213] width 6 height 6
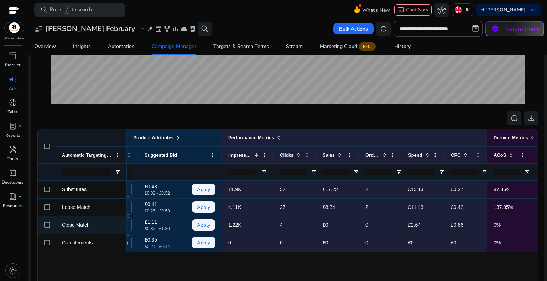
click at [323, 227] on p "£0" at bounding box center [337, 225] width 30 height 15
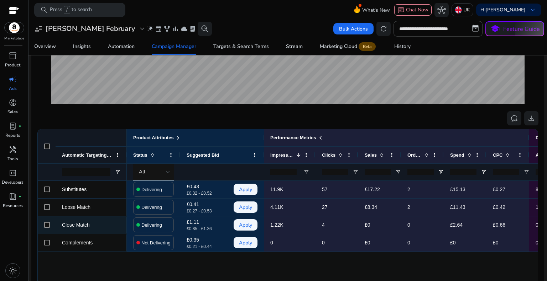
scroll to position [0, 0]
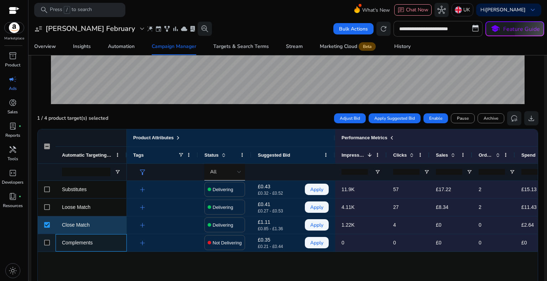
click at [71, 242] on span "Complements" at bounding box center [77, 243] width 31 height 6
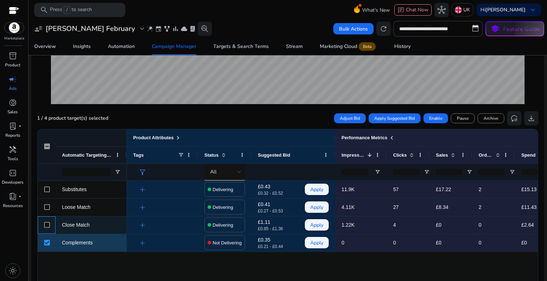
click at [46, 222] on div at bounding box center [47, 225] width 6 height 15
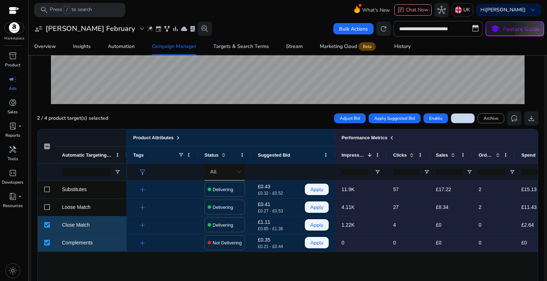
click at [461, 119] on span "Pause" at bounding box center [463, 118] width 12 height 6
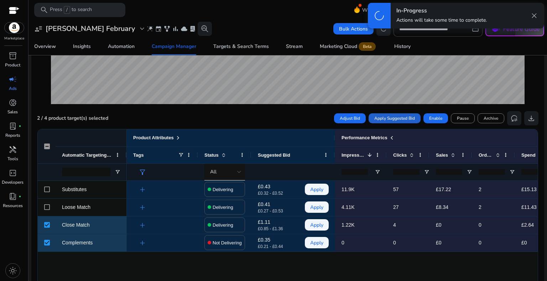
click at [395, 117] on span "Apply Suggested Bid" at bounding box center [394, 118] width 41 height 6
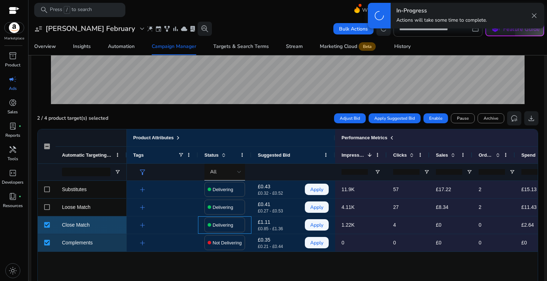
click at [214, 226] on h4 "Delivering" at bounding box center [222, 226] width 21 height 6
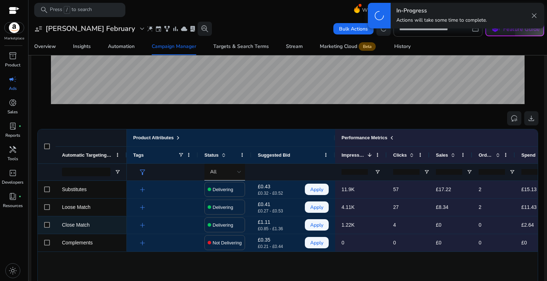
click at [271, 225] on div "£1.11 £0.85 - £1.36" at bounding box center [276, 226] width 36 height 16
click at [50, 226] on div at bounding box center [47, 225] width 18 height 17
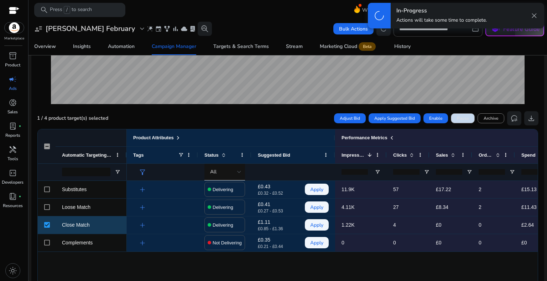
click at [457, 119] on span "Pause" at bounding box center [463, 118] width 12 height 6
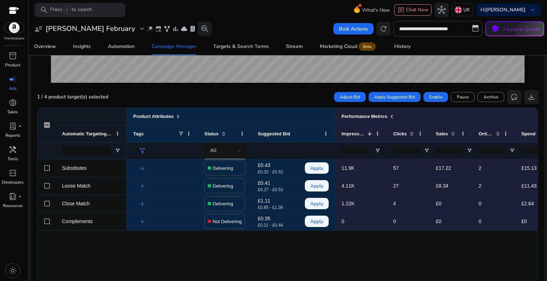
scroll to position [255, 0]
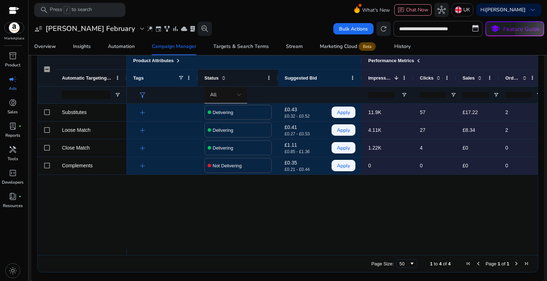
drag, startPoint x: 251, startPoint y: 77, endPoint x: 277, endPoint y: 85, distance: 27.8
click at [277, 85] on div at bounding box center [277, 78] width 3 height 17
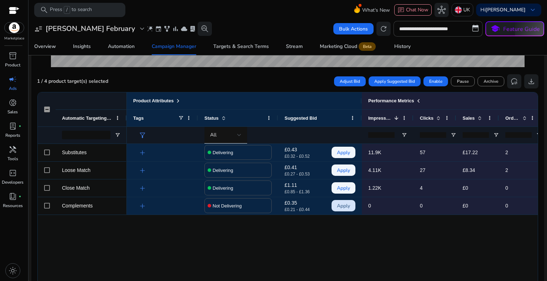
scroll to position [220, 0]
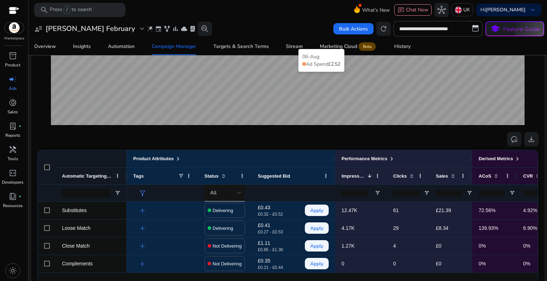
scroll to position [249, 0]
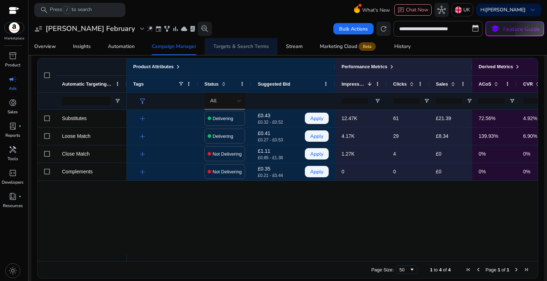
click at [256, 44] on div "Targets & Search Terms" at bounding box center [241, 46] width 56 height 5
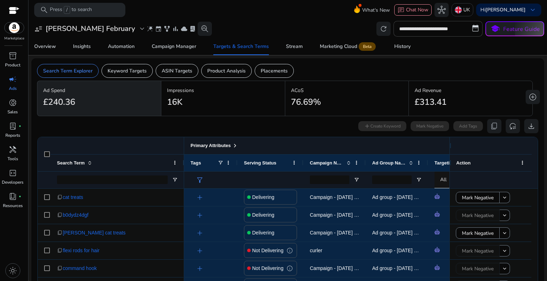
click at [236, 147] on span at bounding box center [235, 146] width 6 height 6
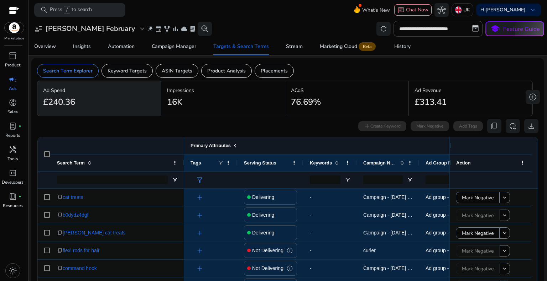
click at [236, 147] on span at bounding box center [235, 146] width 6 height 6
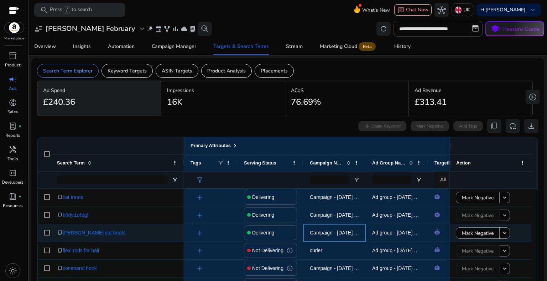
click at [349, 233] on span "Campaign - [DATE] 14:46:53.092 - [PERSON_NAME]" at bounding box center [369, 233] width 119 height 6
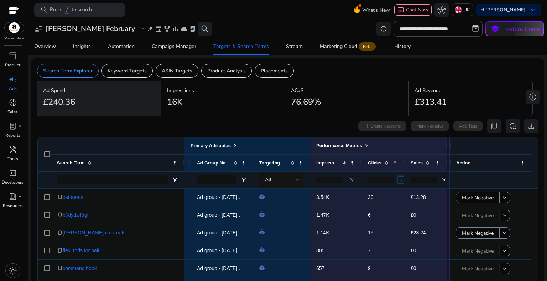
click at [401, 179] on span "Open Filter Menu" at bounding box center [401, 180] width 6 height 6
click at [412, 191] on div "Equals" at bounding box center [426, 193] width 43 height 5
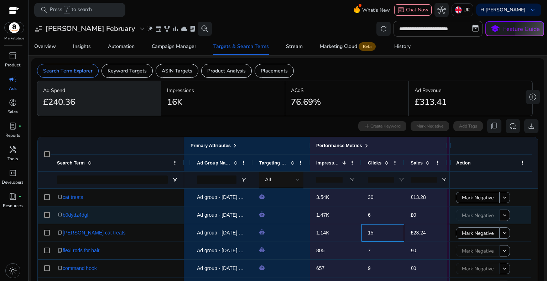
drag, startPoint x: 396, startPoint y: 227, endPoint x: 399, endPoint y: 223, distance: 5.6
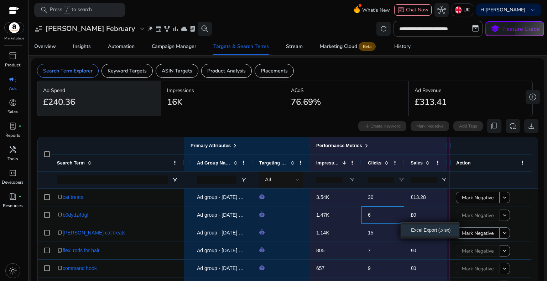
click at [380, 180] on input "number" at bounding box center [381, 180] width 26 height 6
click at [401, 180] on span "Open Filter Menu" at bounding box center [401, 180] width 6 height 6
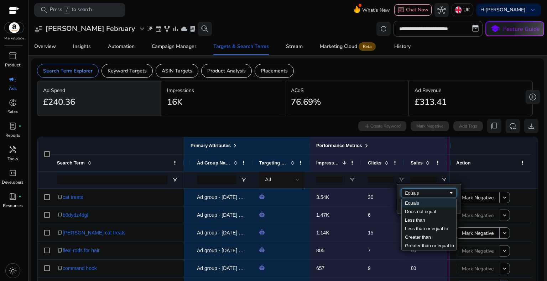
click at [409, 191] on div "Equals" at bounding box center [426, 193] width 43 height 5
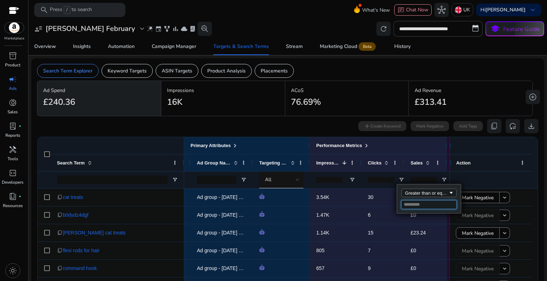
click at [417, 207] on input "Filter Value" at bounding box center [428, 205] width 55 height 9
type input "*"
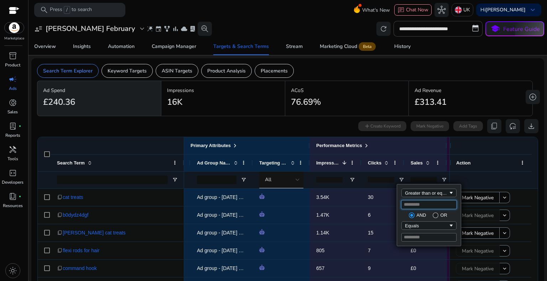
type input "*"
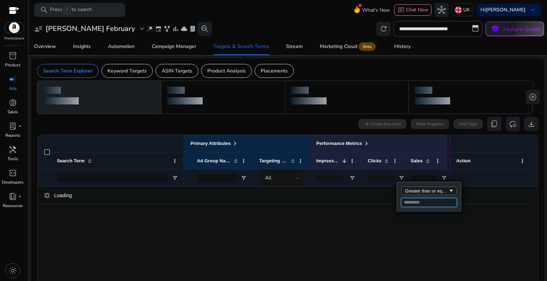
type input "*"
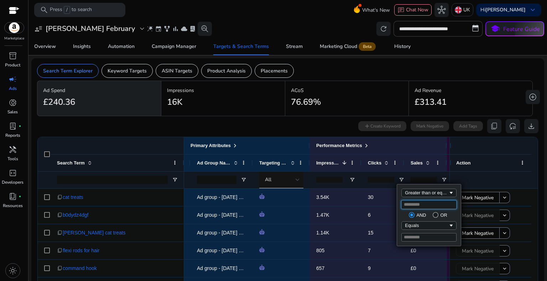
type input "*"
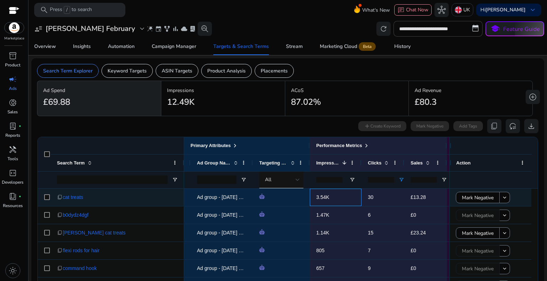
click at [358, 198] on div "3.54K" at bounding box center [336, 197] width 52 height 17
click at [387, 197] on span "30" at bounding box center [383, 197] width 30 height 15
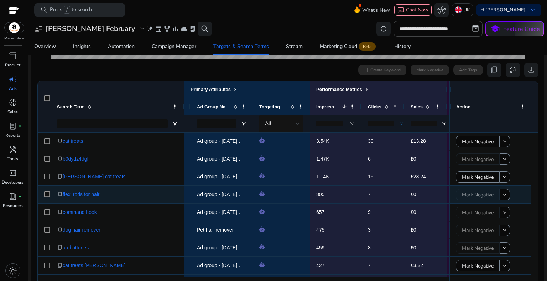
scroll to position [0, 220]
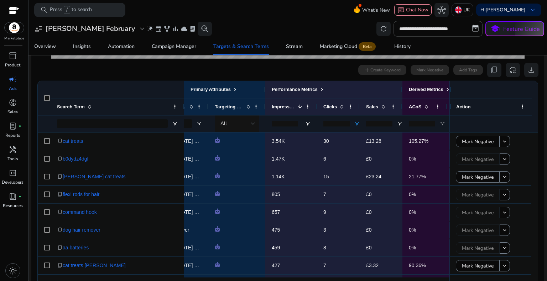
click at [335, 123] on input "*" at bounding box center [336, 124] width 26 height 6
click at [376, 123] on input "number" at bounding box center [379, 124] width 26 height 6
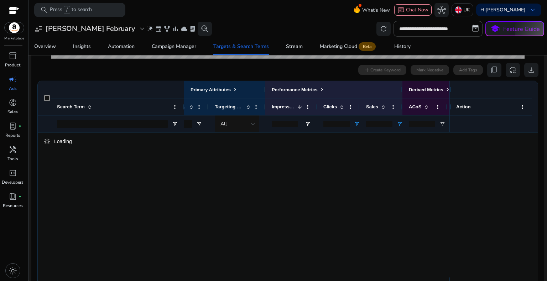
type input "*"
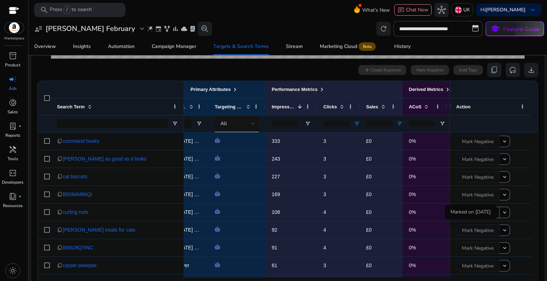
click at [460, 212] on div "Marked on [DATE]" at bounding box center [470, 212] width 52 height 14
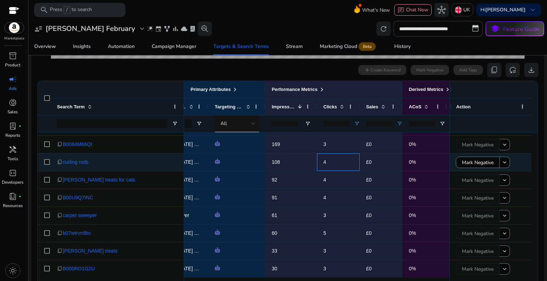
click at [334, 160] on span "4" at bounding box center [338, 162] width 30 height 15
click at [376, 158] on p "£0" at bounding box center [381, 162] width 30 height 15
click at [478, 164] on span "Mark Negative" at bounding box center [478, 163] width 32 height 15
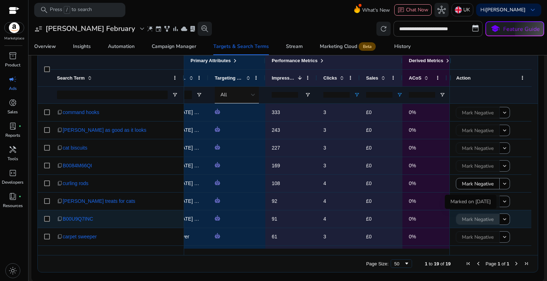
scroll to position [169, 0]
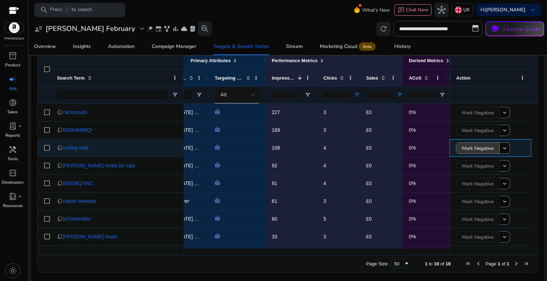
click at [480, 149] on span "Mark Negative" at bounding box center [478, 148] width 32 height 15
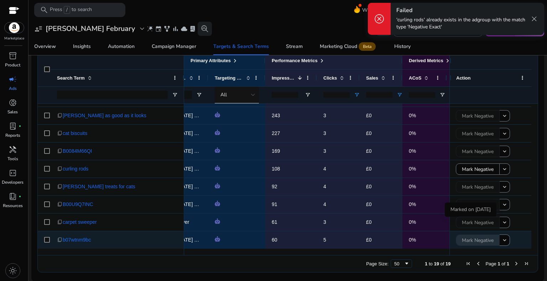
scroll to position [193, 0]
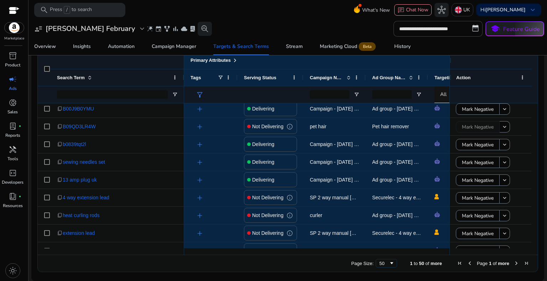
scroll to position [744, 0]
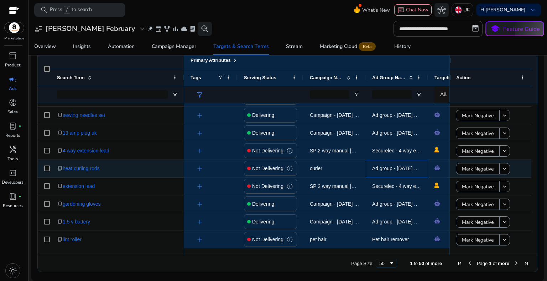
click at [382, 168] on span "Ad group - 16/12/2023 10:12:20.878" at bounding box center [407, 169] width 71 height 6
click at [414, 170] on span "Ad group - 16/12/2023 10:12:20.878" at bounding box center [407, 169] width 71 height 6
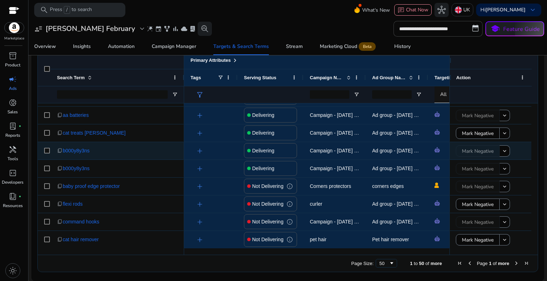
scroll to position [0, 0]
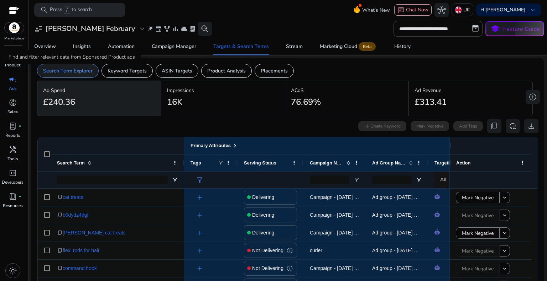
click at [76, 72] on p "Search Term Explorer" at bounding box center [67, 70] width 49 height 7
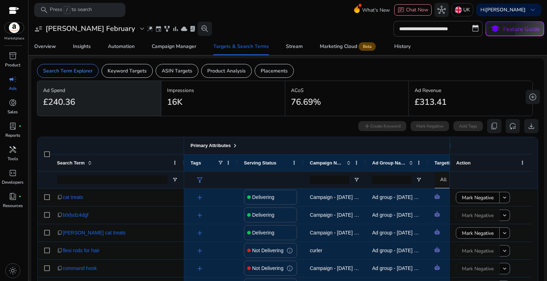
click at [233, 145] on span at bounding box center [235, 146] width 6 height 6
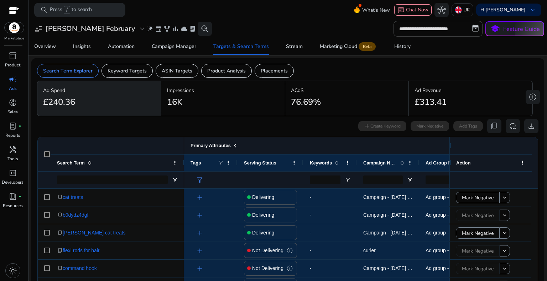
click at [233, 145] on span at bounding box center [235, 146] width 6 height 6
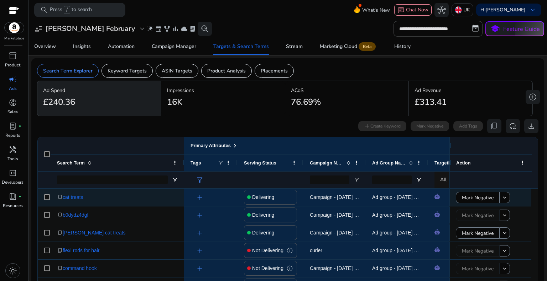
click at [352, 196] on span "Campaign - [DATE] 14:46:53.092 - [PERSON_NAME]" at bounding box center [369, 198] width 119 height 6
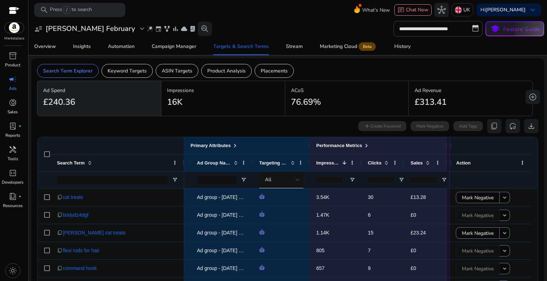
click at [426, 178] on input "number" at bounding box center [423, 180] width 26 height 6
type input "*"
click at [375, 178] on input "number" at bounding box center [381, 180] width 26 height 6
click at [401, 178] on span "Open Filter Menu" at bounding box center [401, 180] width 6 height 6
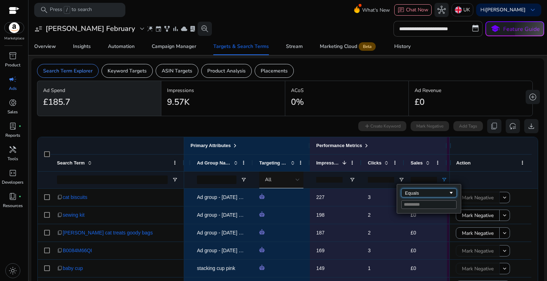
click at [414, 191] on div "Equals" at bounding box center [426, 193] width 43 height 5
click at [415, 205] on input "Filter Value" at bounding box center [428, 205] width 55 height 9
type input "*"
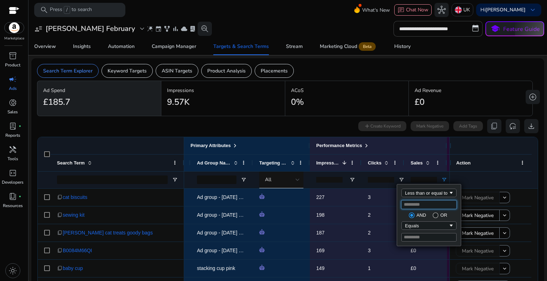
type input "*"
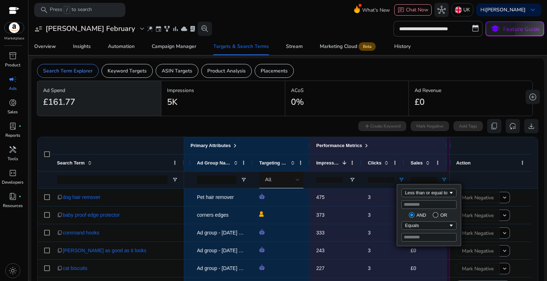
click at [311, 124] on div "0 search terms selected add Create Keyword Mark Negative Add Tags content_copy …" at bounding box center [287, 126] width 501 height 14
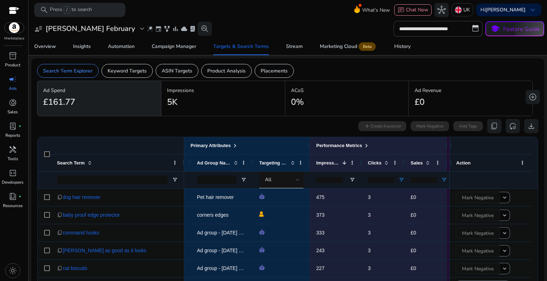
click at [381, 178] on input "*" at bounding box center [381, 180] width 26 height 6
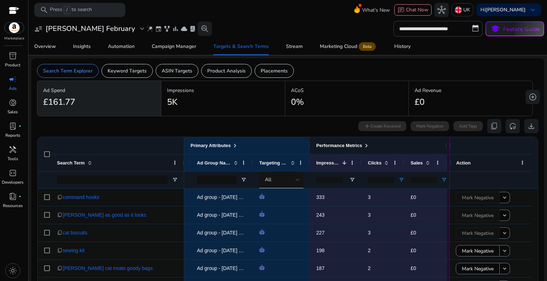
click at [363, 146] on span at bounding box center [366, 146] width 6 height 6
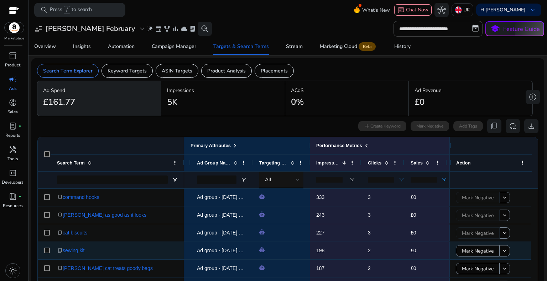
click at [380, 249] on span "2" at bounding box center [383, 251] width 30 height 15
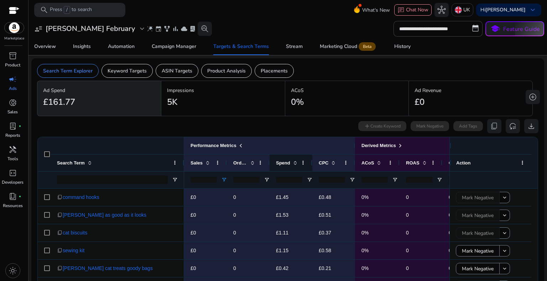
click at [291, 162] on span at bounding box center [294, 163] width 8 height 6
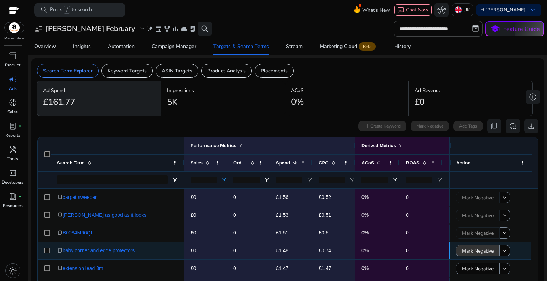
click at [477, 254] on span "Mark Negative" at bounding box center [478, 251] width 32 height 15
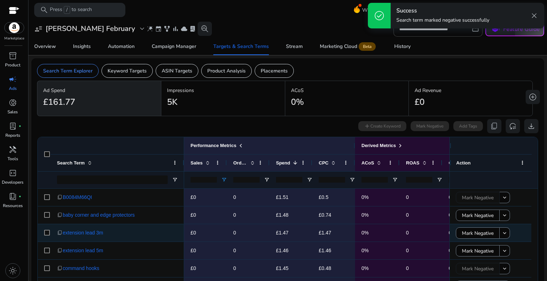
click at [468, 234] on span "Mark Negative" at bounding box center [478, 233] width 32 height 15
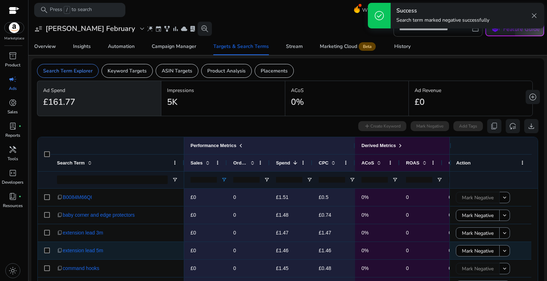
click at [462, 250] on span "Mark Negative" at bounding box center [478, 251] width 32 height 15
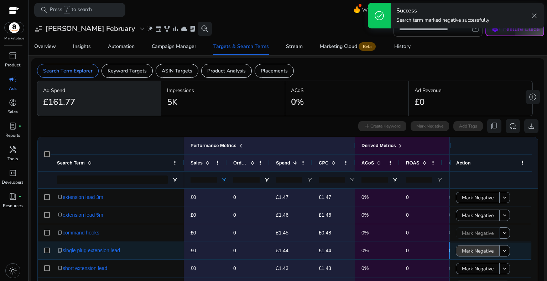
click at [463, 253] on span "Mark Negative" at bounding box center [478, 251] width 32 height 15
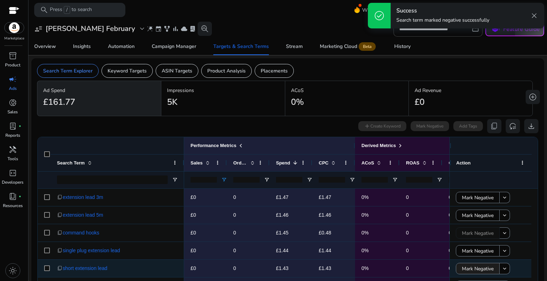
click at [464, 269] on span "Mark Negative" at bounding box center [478, 269] width 32 height 15
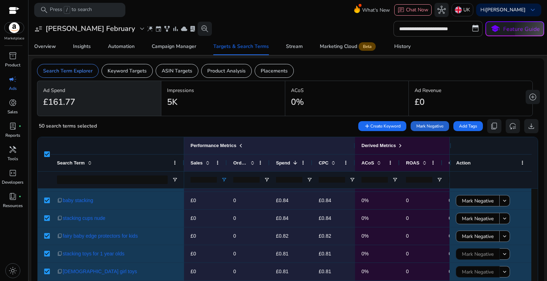
click at [423, 126] on span "Mark Negative" at bounding box center [429, 126] width 27 height 6
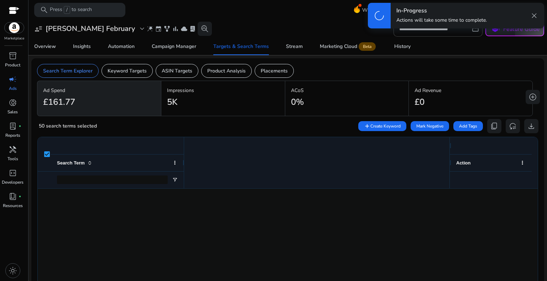
scroll to position [0, 395]
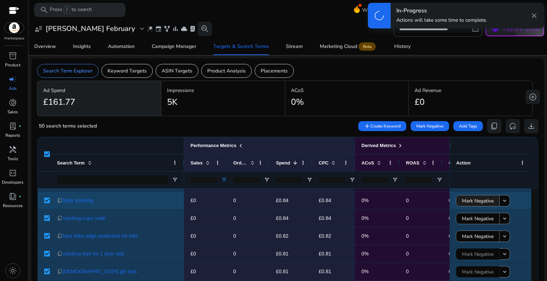
click at [477, 199] on span "Mark Negative" at bounding box center [478, 201] width 32 height 15
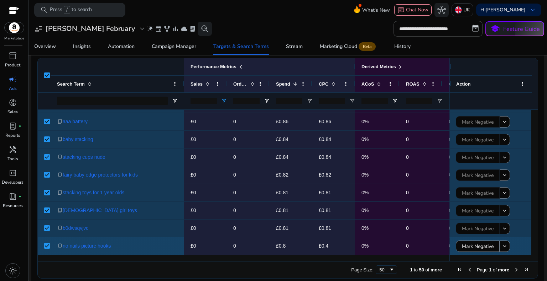
scroll to position [85, 0]
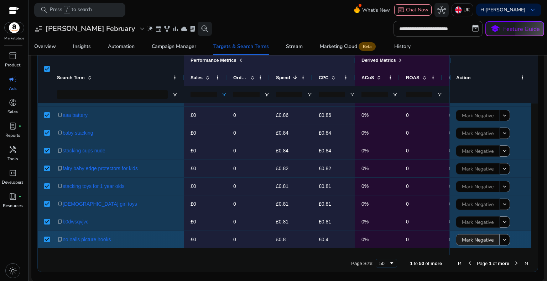
click at [477, 240] on span "Mark Negative" at bounding box center [478, 240] width 32 height 15
click at [477, 242] on span "Mark Negative" at bounding box center [478, 240] width 32 height 15
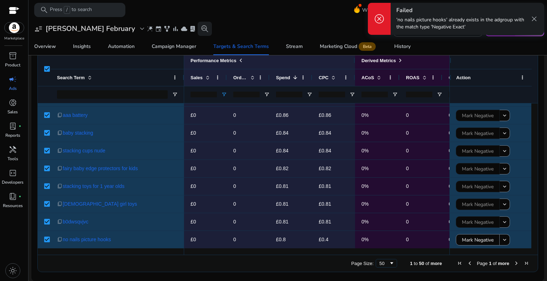
click at [533, 19] on span "close" at bounding box center [534, 19] width 9 height 9
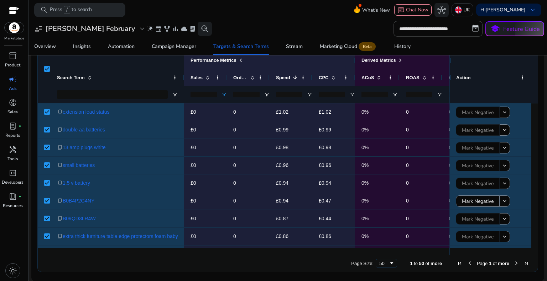
scroll to position [0, 0]
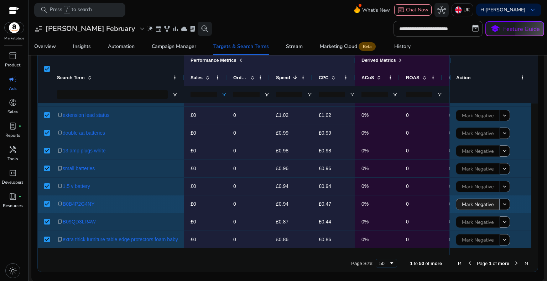
click at [478, 205] on span "Mark Negative" at bounding box center [478, 205] width 32 height 15
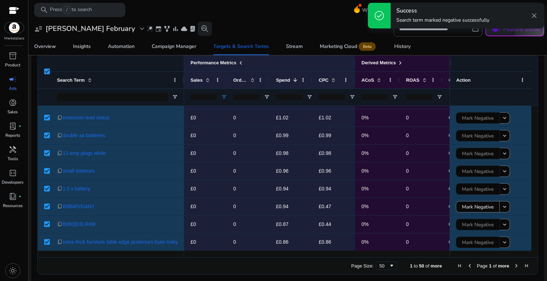
scroll to position [85, 0]
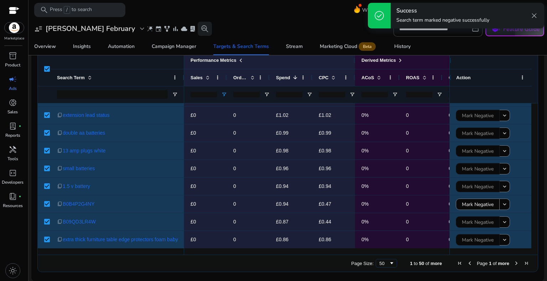
click at [532, 17] on span "close" at bounding box center [534, 15] width 9 height 9
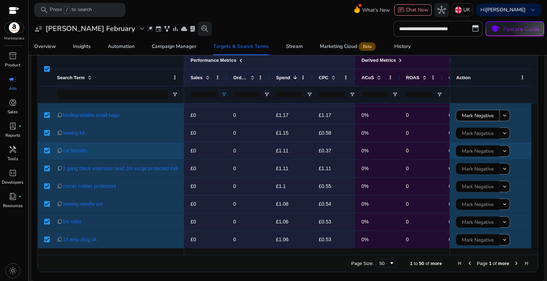
scroll to position [388, 0]
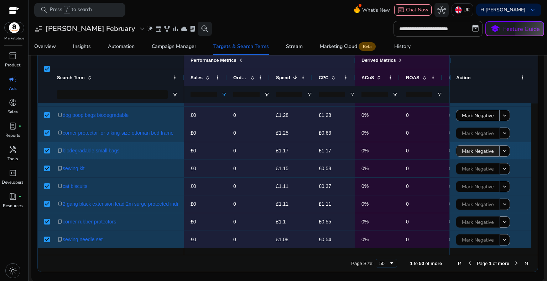
click at [470, 149] on span "Mark Negative" at bounding box center [478, 151] width 32 height 15
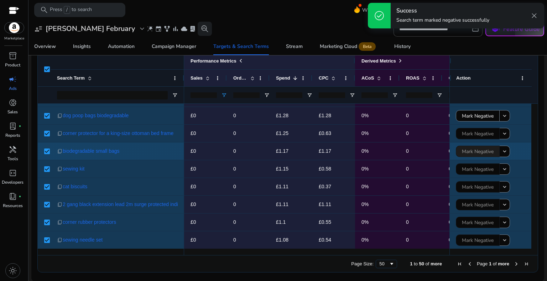
scroll to position [85, 0]
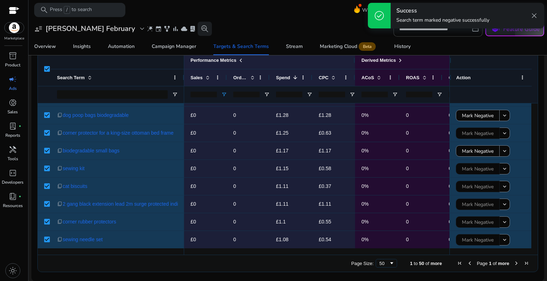
click at [532, 17] on span "close" at bounding box center [534, 15] width 9 height 9
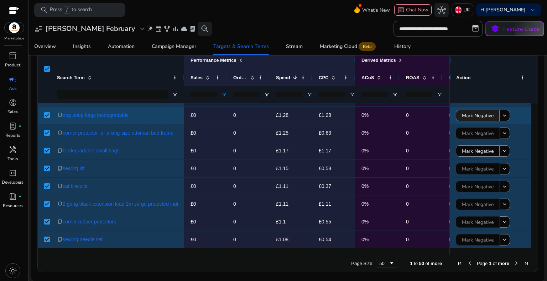
click at [483, 114] on span "Mark Negative" at bounding box center [478, 116] width 32 height 15
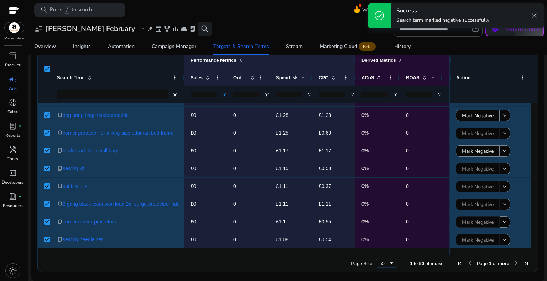
click at [532, 14] on span "close" at bounding box center [534, 15] width 9 height 9
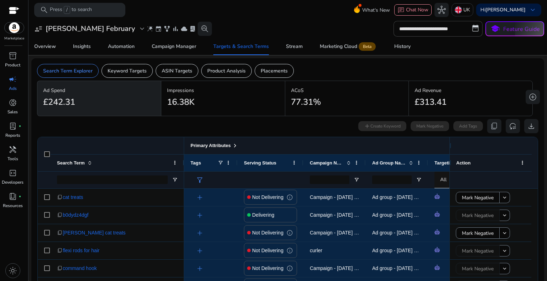
click at [234, 146] on span at bounding box center [235, 146] width 6 height 6
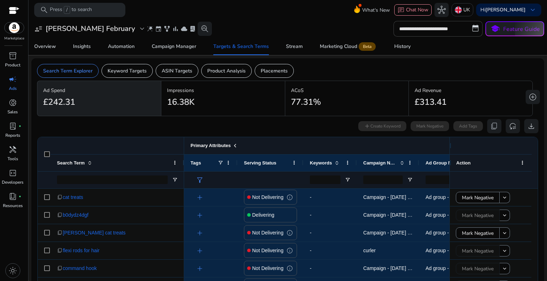
click at [234, 146] on span at bounding box center [235, 146] width 6 height 6
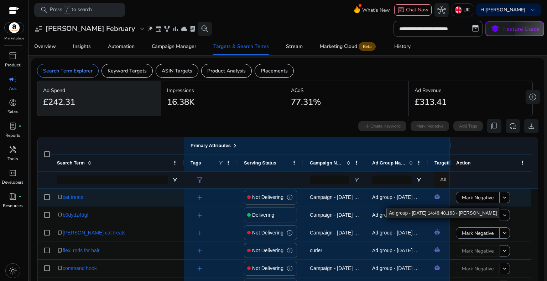
click at [386, 201] on span "Ad group - [DATE] 14:46:48.163 - [PERSON_NAME]" at bounding box center [396, 197] width 49 height 15
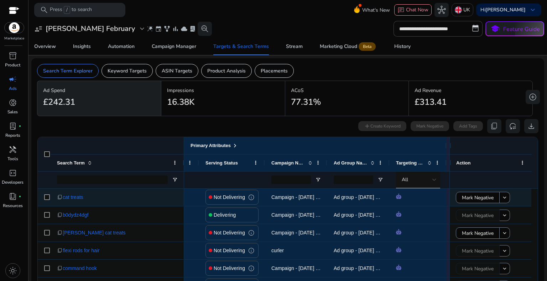
scroll to position [0, 90]
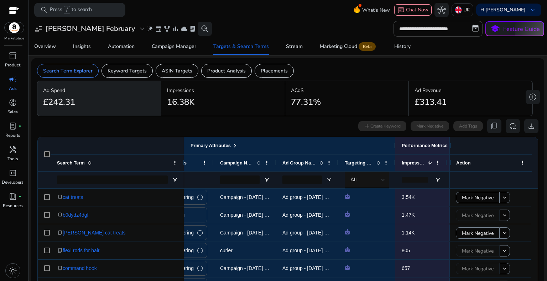
drag, startPoint x: 448, startPoint y: 146, endPoint x: 476, endPoint y: 149, distance: 28.3
click at [476, 149] on div at bounding box center [490, 145] width 82 height 17
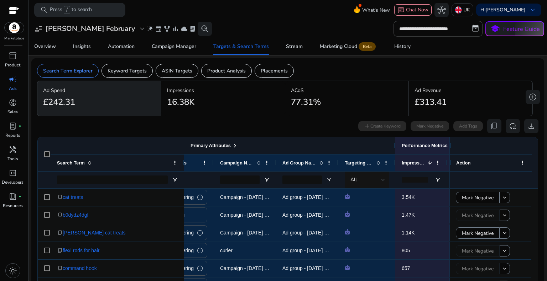
drag, startPoint x: 394, startPoint y: 141, endPoint x: 346, endPoint y: 139, distance: 48.1
click at [346, 139] on div "Primary Attributes" at bounding box center [244, 145] width 301 height 17
drag, startPoint x: 393, startPoint y: 143, endPoint x: 374, endPoint y: 143, distance: 18.9
click at [374, 143] on div "Primary Attributes" at bounding box center [244, 145] width 301 height 17
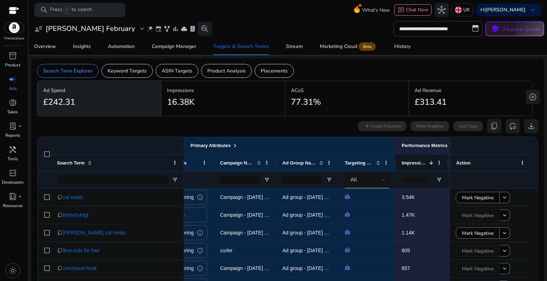
drag, startPoint x: 446, startPoint y: 163, endPoint x: 441, endPoint y: 165, distance: 5.4
click at [441, 165] on div "Impressions 1" at bounding box center [421, 162] width 53 height 17
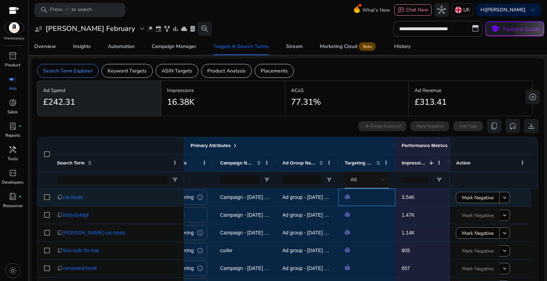
click at [374, 201] on span at bounding box center [366, 197] width 44 height 15
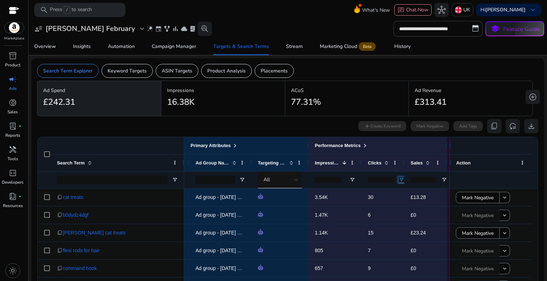
click at [400, 180] on span "Open Filter Menu" at bounding box center [401, 180] width 6 height 6
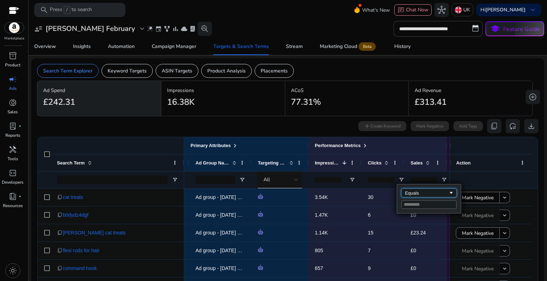
click at [417, 195] on div "Equals" at bounding box center [426, 193] width 43 height 5
click at [404, 205] on input "Filter Value" at bounding box center [428, 205] width 55 height 9
type input "*"
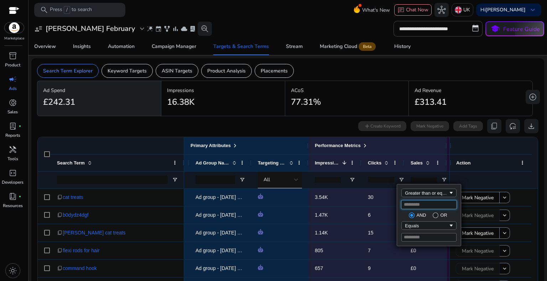
type input "*"
click at [423, 178] on input "number" at bounding box center [423, 180] width 26 height 6
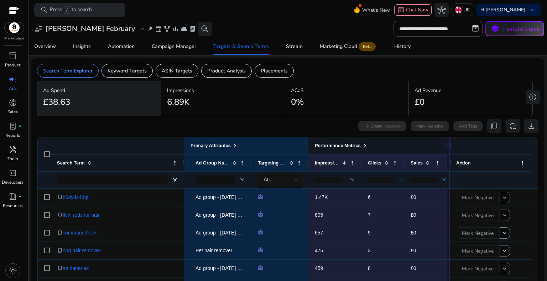
type input "*"
click at [365, 145] on span at bounding box center [365, 146] width 6 height 6
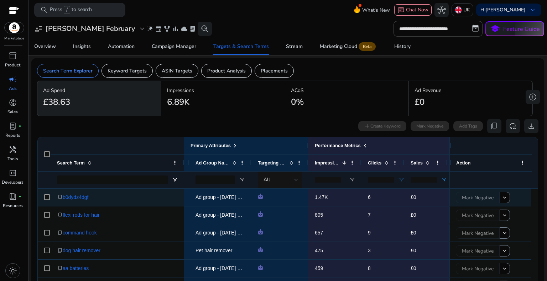
click at [423, 196] on p "£0" at bounding box center [425, 197] width 30 height 15
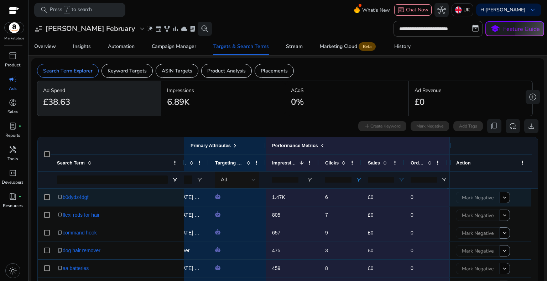
scroll to position [0, 262]
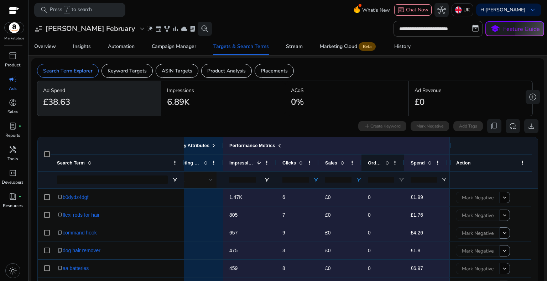
click at [384, 160] on span at bounding box center [387, 163] width 6 height 6
click at [380, 180] on input "number" at bounding box center [381, 180] width 26 height 6
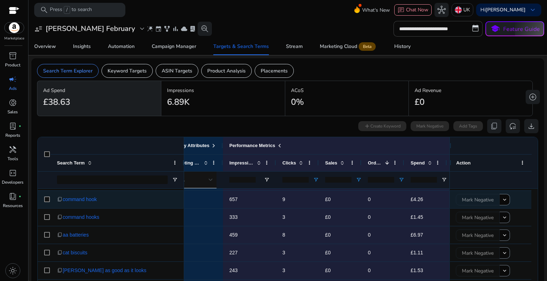
scroll to position [142, 0]
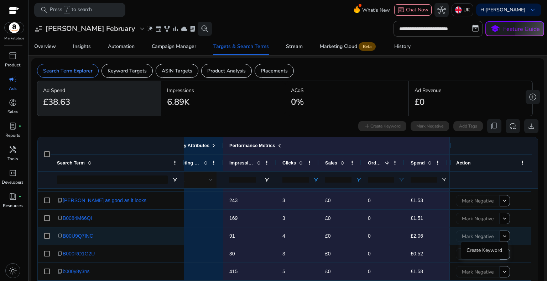
type input "*"
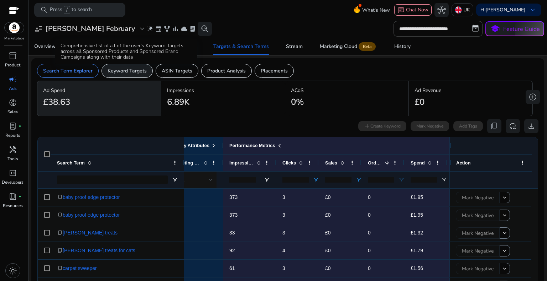
click at [132, 74] on p "Keyword Targets" at bounding box center [126, 70] width 39 height 7
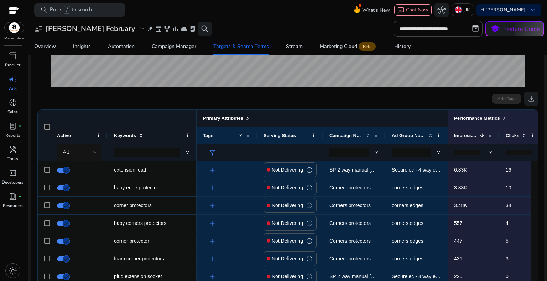
click at [246, 117] on span at bounding box center [247, 119] width 6 height 6
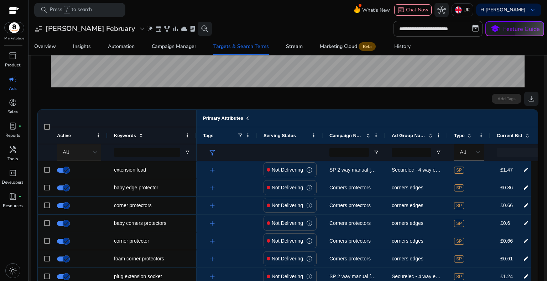
click at [96, 155] on div at bounding box center [95, 152] width 4 height 9
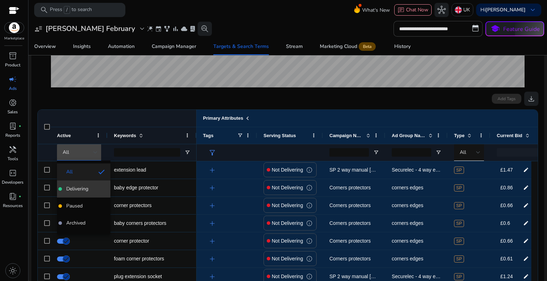
click at [87, 188] on span "Delivering" at bounding box center [77, 189] width 22 height 7
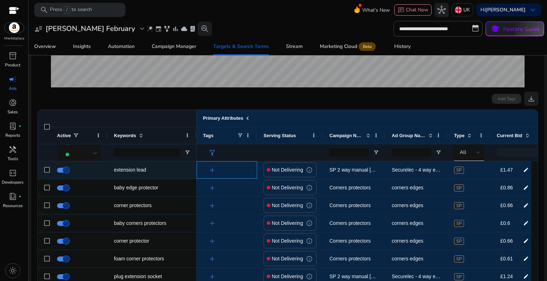
click at [241, 167] on div "add" at bounding box center [228, 170] width 44 height 13
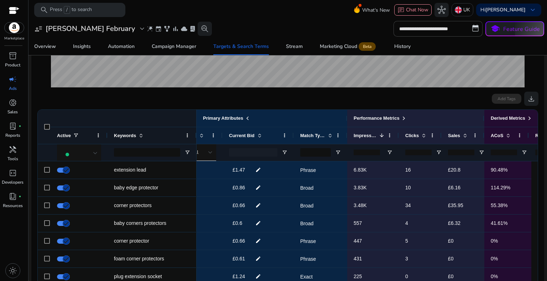
click at [459, 150] on input "number" at bounding box center [461, 153] width 26 height 6
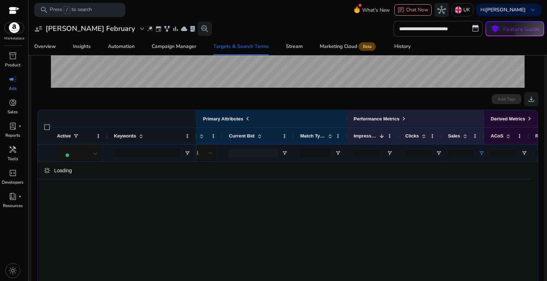
type input "*"
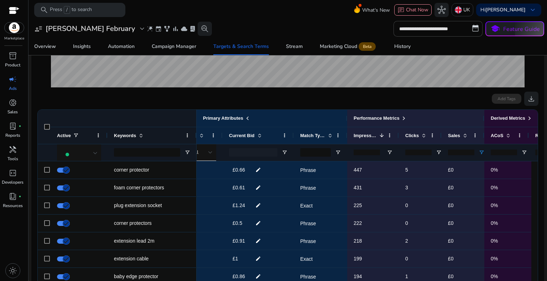
click at [421, 152] on input "number" at bounding box center [418, 153] width 26 height 6
click at [438, 153] on span "Open Filter Menu" at bounding box center [439, 153] width 6 height 6
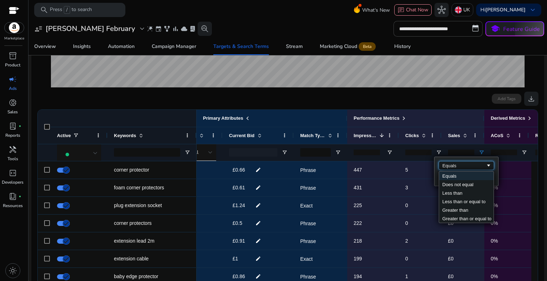
click at [453, 165] on div "Equals" at bounding box center [463, 165] width 43 height 5
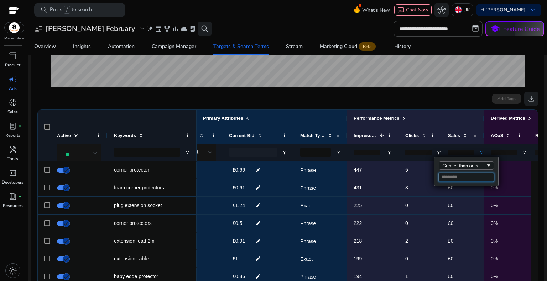
click at [451, 177] on input "Filter Value" at bounding box center [465, 177] width 55 height 9
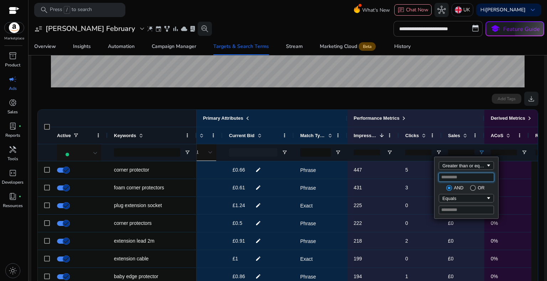
type input "*"
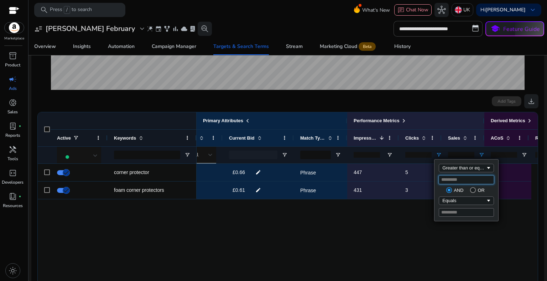
scroll to position [178, 0]
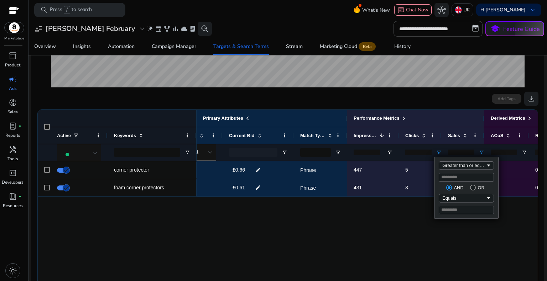
click at [352, 241] on div "corners edges SP £0.66 edit Phrase 447 5 £0 0% 0 0% corners edges SP £0.61 edit…" at bounding box center [366, 234] width 341 height 145
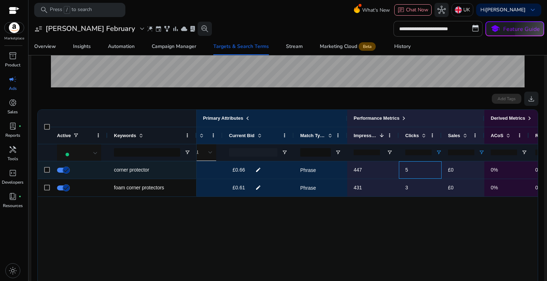
click at [428, 169] on span "5" at bounding box center [420, 170] width 30 height 15
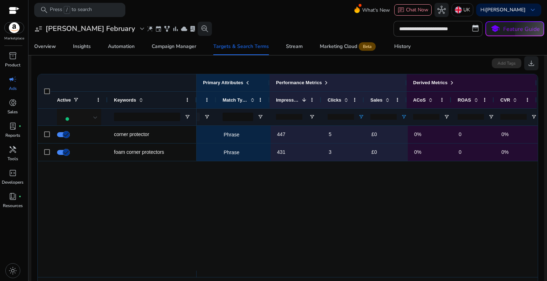
drag, startPoint x: 288, startPoint y: 273, endPoint x: 337, endPoint y: 270, distance: 49.9
click at [332, 273] on div at bounding box center [194, 274] width 685 height 6
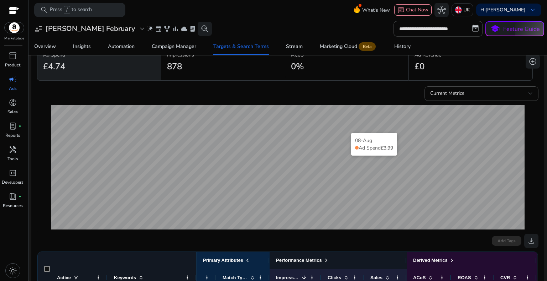
scroll to position [0, 0]
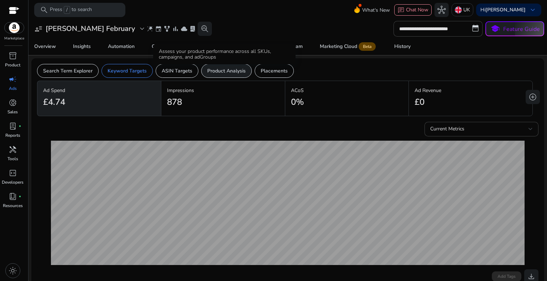
click at [228, 68] on p "Product Analysis" at bounding box center [226, 70] width 38 height 7
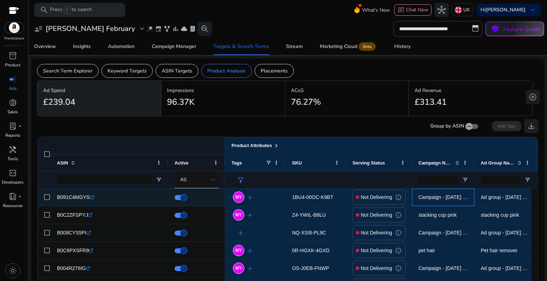
click at [442, 199] on span "Campaign - [DATE] 14:46:53.092 - [PERSON_NAME]" at bounding box center [477, 198] width 119 height 6
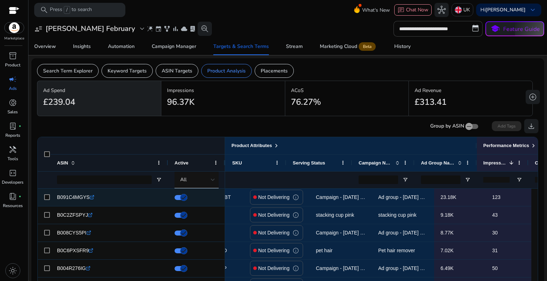
scroll to position [0, 102]
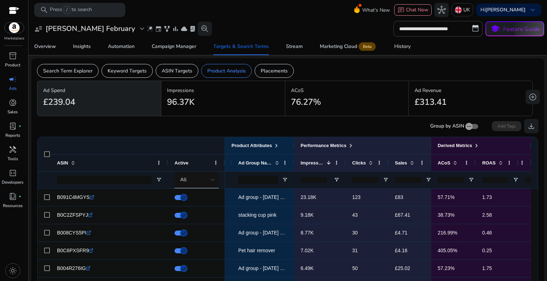
click at [405, 182] on input "number" at bounding box center [408, 180] width 26 height 6
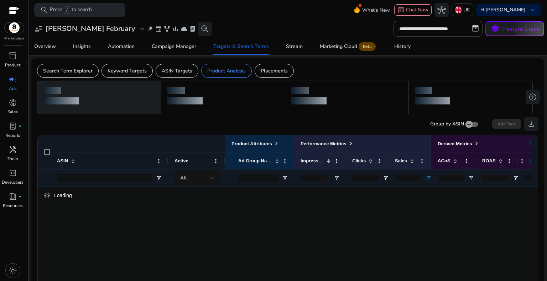
type input "*"
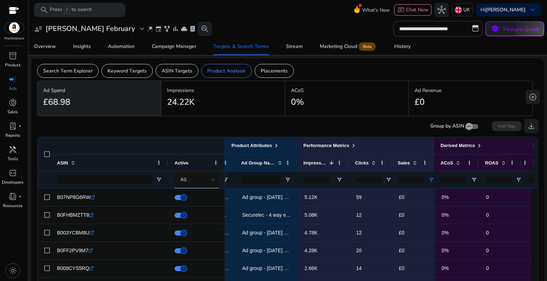
click at [365, 180] on input "number" at bounding box center [368, 180] width 26 height 6
click at [389, 180] on span "Open Filter Menu" at bounding box center [388, 180] width 6 height 6
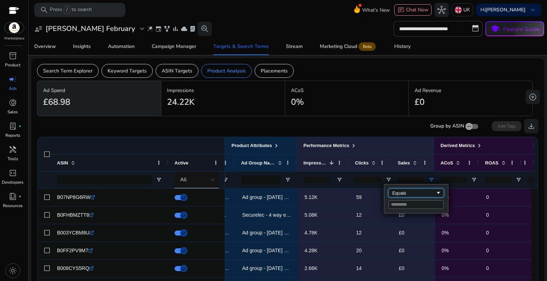
click at [405, 194] on div "Equals" at bounding box center [413, 193] width 43 height 5
click at [409, 206] on input "Filter Value" at bounding box center [415, 205] width 55 height 9
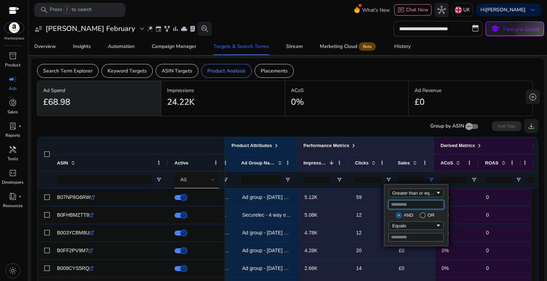
type input "*"
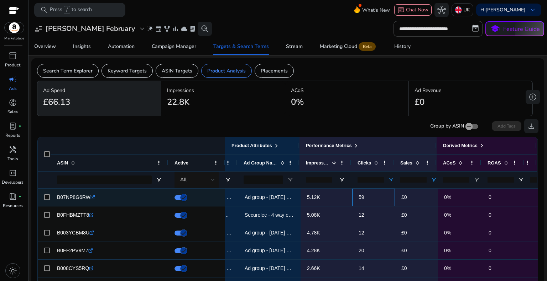
click at [376, 198] on span "59" at bounding box center [373, 197] width 30 height 15
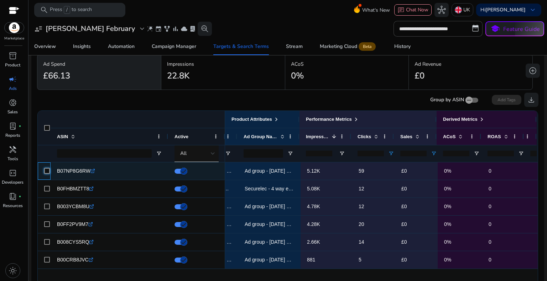
scroll to position [0, 0]
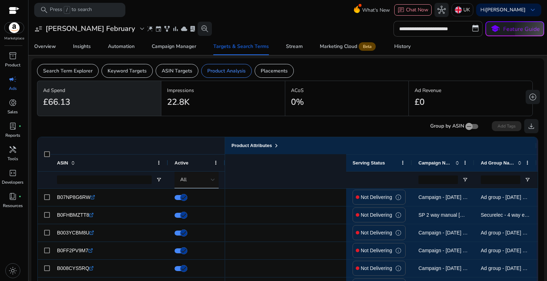
scroll to position [0, 238]
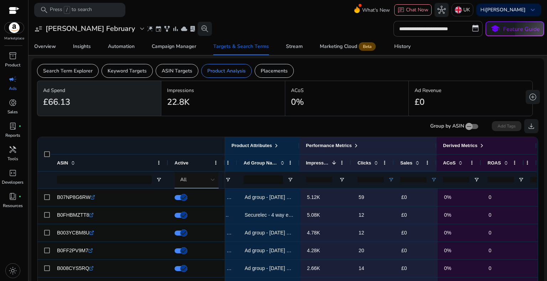
click at [213, 25] on div "**********" at bounding box center [287, 29] width 512 height 16
click at [191, 45] on div "Campaign Manager" at bounding box center [174, 46] width 44 height 5
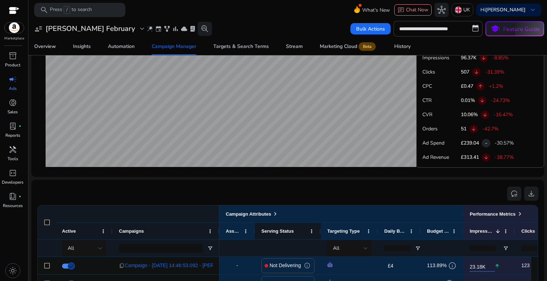
scroll to position [470, 0]
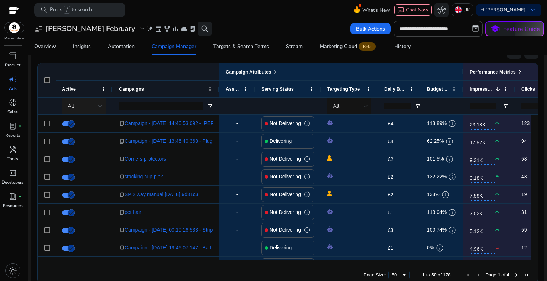
click at [78, 107] on div "All" at bounding box center [83, 106] width 31 height 8
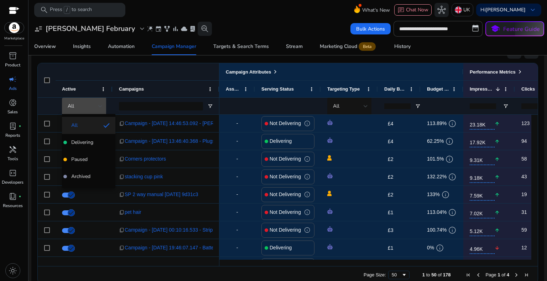
drag, startPoint x: 90, startPoint y: 143, endPoint x: 127, endPoint y: 156, distance: 39.1
click at [90, 144] on span "Delivering" at bounding box center [82, 142] width 22 height 7
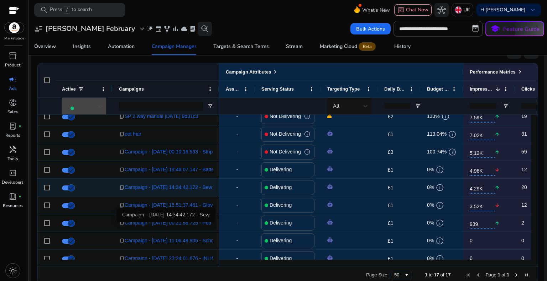
scroll to position [107, 0]
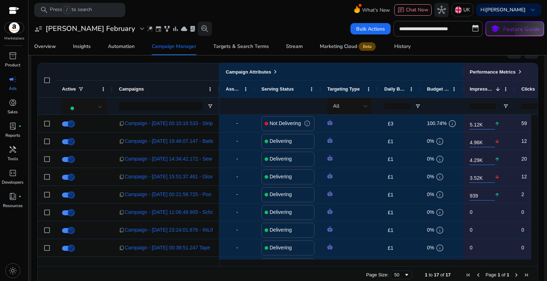
click at [256, 102] on div at bounding box center [288, 106] width 66 height 17
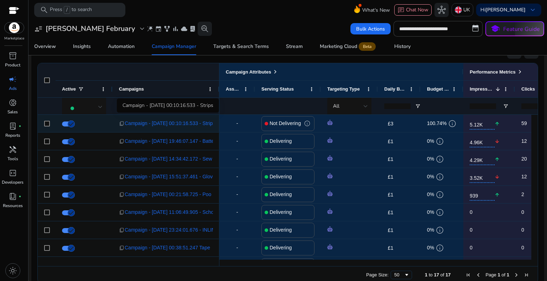
click at [145, 121] on span "Campaign - [DATE] 00:10:16.533 - Strips" at bounding box center [170, 123] width 90 height 15
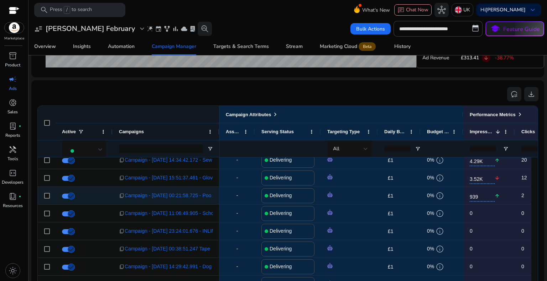
scroll to position [157, 0]
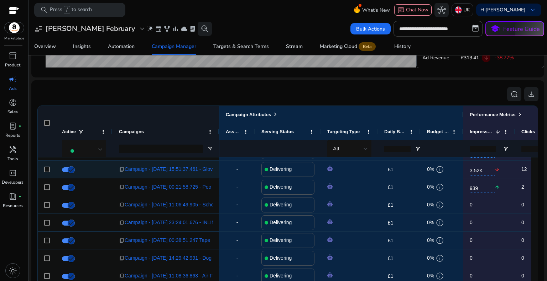
click at [410, 170] on div "£1 edit" at bounding box center [402, 169] width 37 height 11
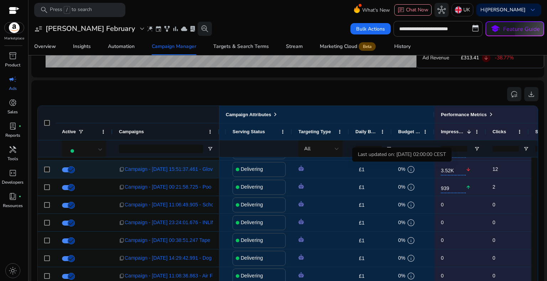
scroll to position [0, 72]
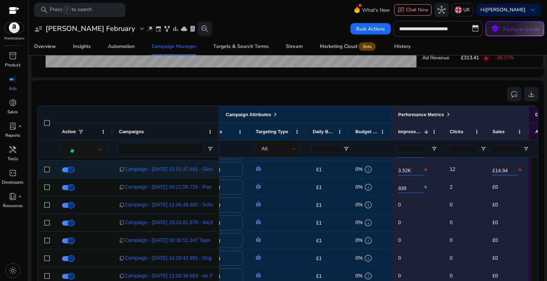
click at [410, 164] on span "3.52K" at bounding box center [410, 170] width 25 height 12
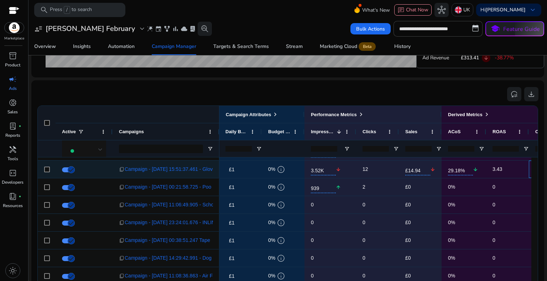
scroll to position [0, 201]
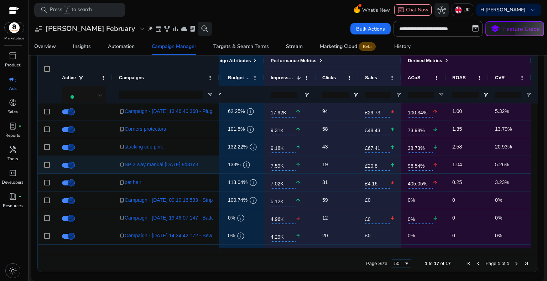
scroll to position [15, 0]
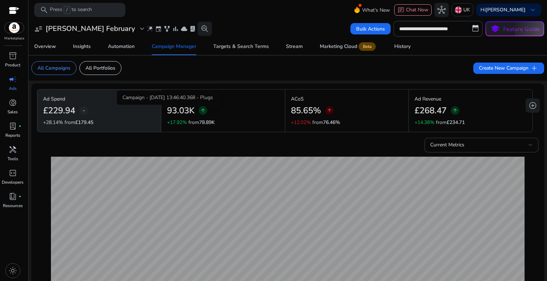
scroll to position [0, 201]
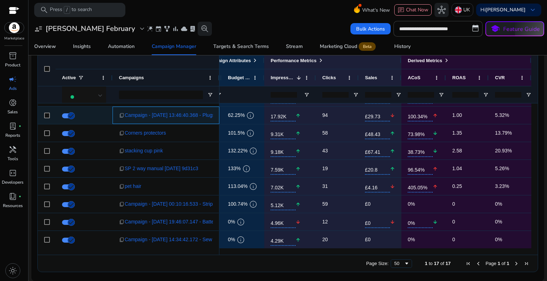
drag, startPoint x: 0, startPoint y: 0, endPoint x: 214, endPoint y: 112, distance: 242.0
click at [214, 112] on div "content_copy Campaign - [DATE] 13:46:40.368 - Plugs" at bounding box center [165, 115] width 107 height 17
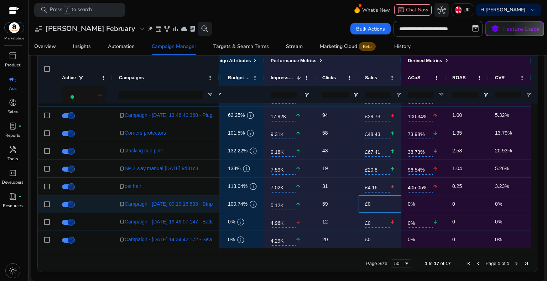
click at [380, 207] on p "£0" at bounding box center [380, 204] width 30 height 15
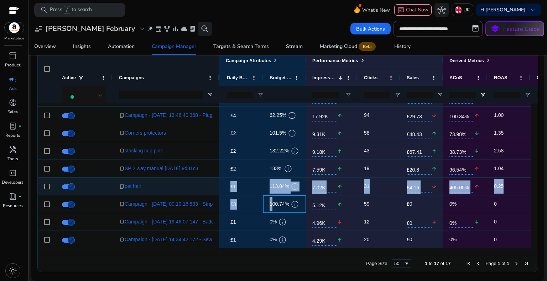
scroll to position [0, 0]
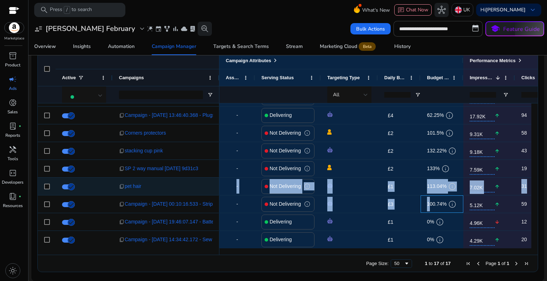
drag, startPoint x: 227, startPoint y: 206, endPoint x: 205, endPoint y: 161, distance: 50.1
click at [216, 174] on div "content_copy Campaign - 10/07/2025 14:46:53.092 - Felix content_copy Campaign -…" at bounding box center [284, 176] width 493 height 145
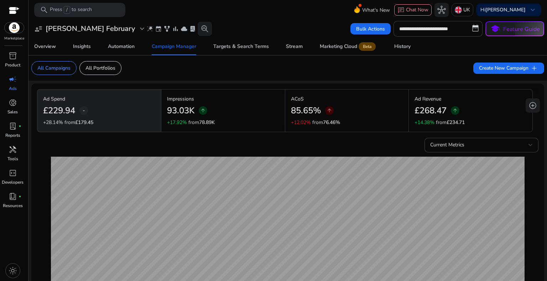
scroll to position [15, 0]
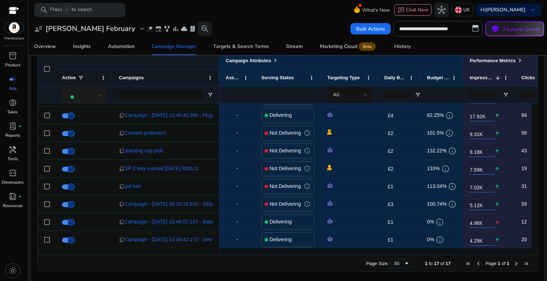
click at [84, 100] on div at bounding box center [85, 95] width 35 height 19
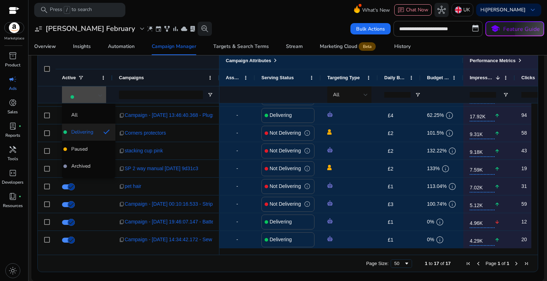
click at [84, 136] on span "Delivering" at bounding box center [82, 132] width 22 height 7
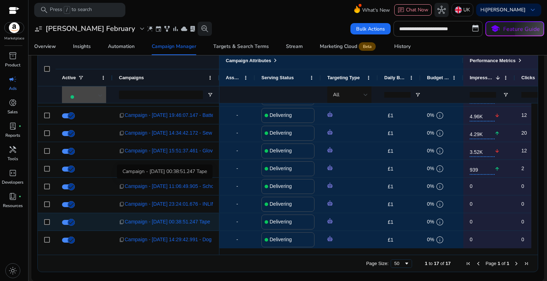
scroll to position [157, 0]
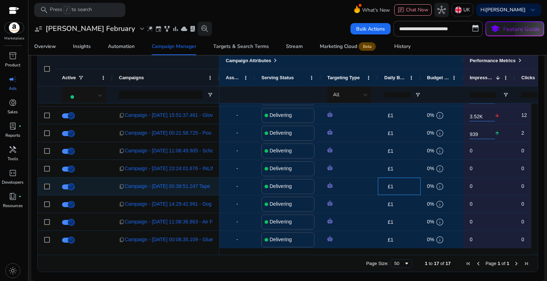
click at [402, 195] on div "£1 edit" at bounding box center [399, 186] width 43 height 17
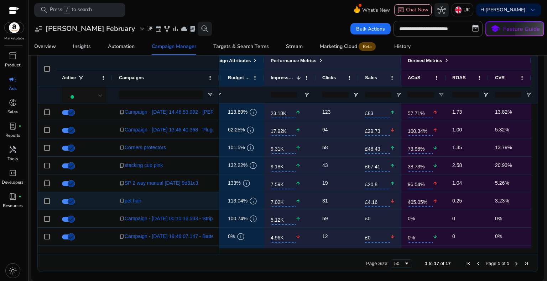
scroll to position [0, 0]
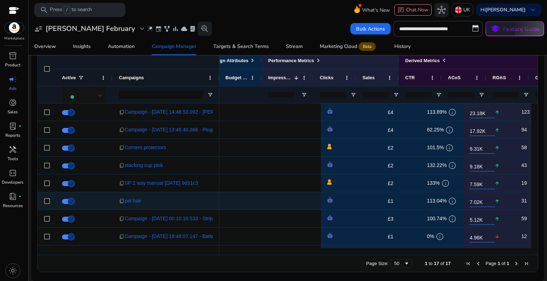
scroll to position [0, 201]
